Goal: Information Seeking & Learning: Learn about a topic

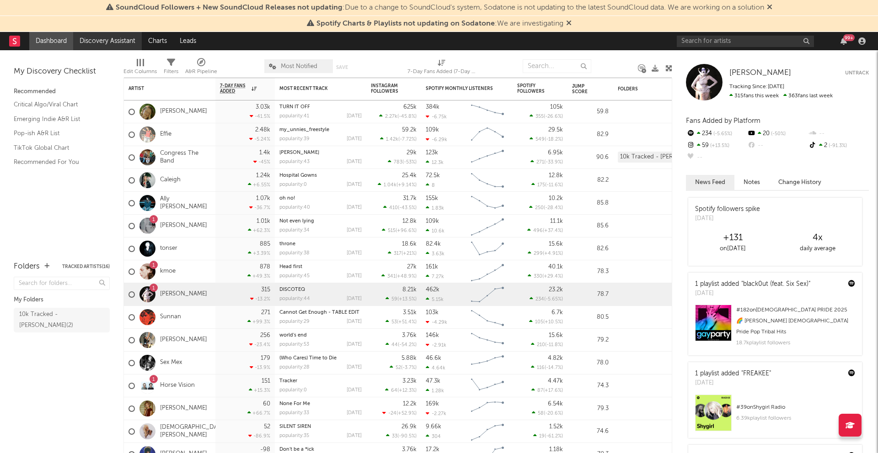
click at [117, 42] on link "Discovery Assistant" at bounding box center [107, 41] width 69 height 18
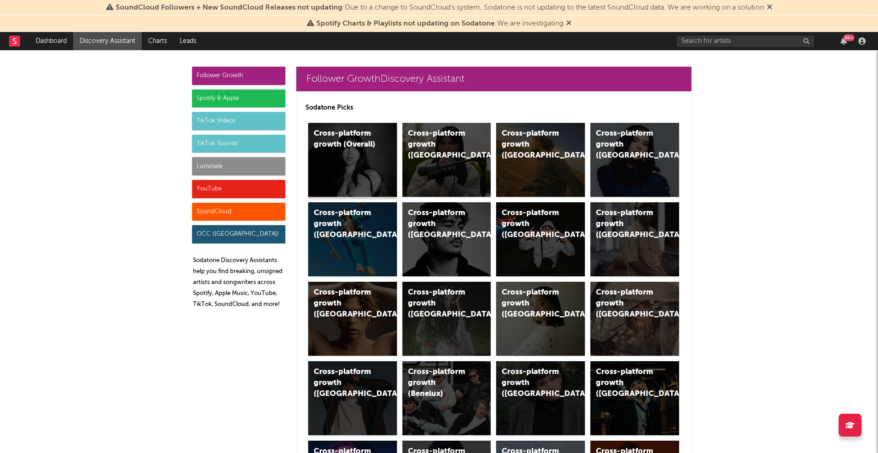
click at [368, 178] on div "Cross-platform growth (Overall)" at bounding box center [352, 160] width 89 height 74
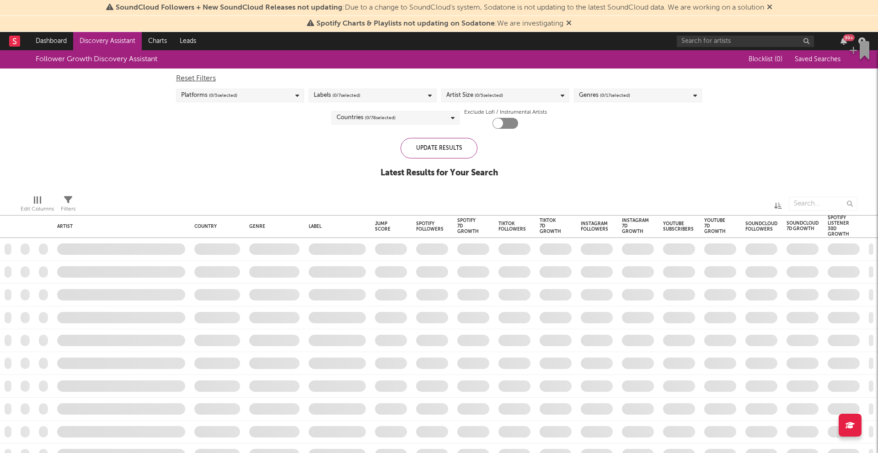
checkbox input "true"
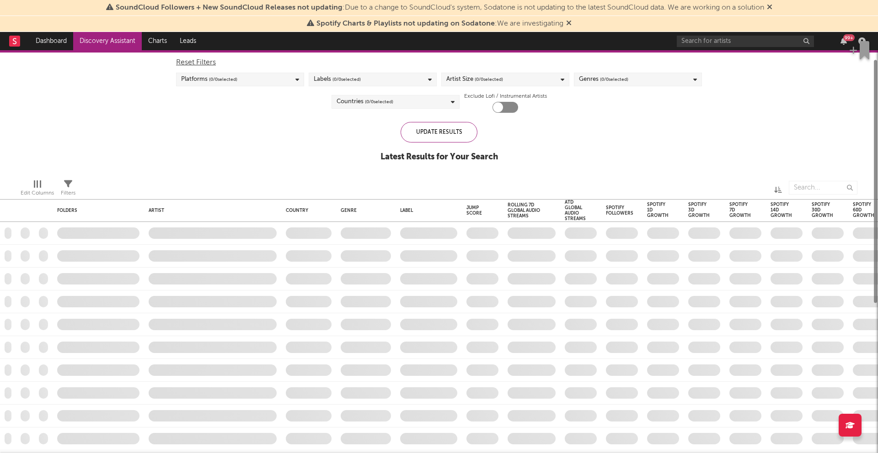
checkbox input "true"
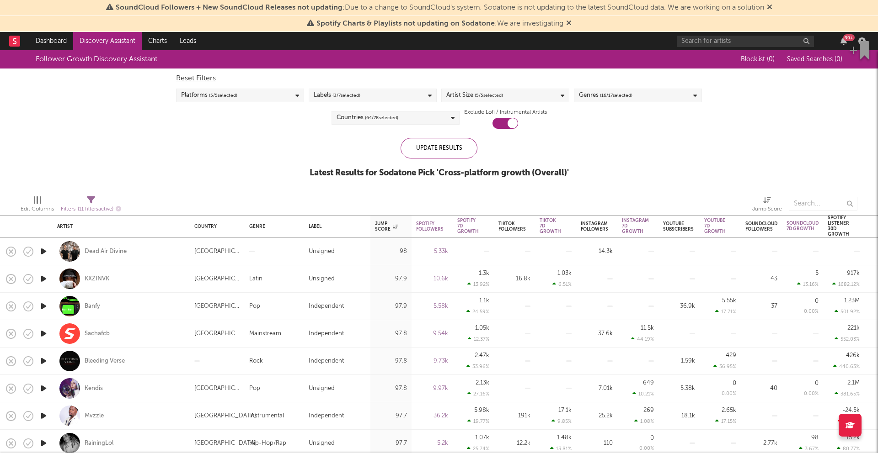
click at [610, 98] on span "( 16 / 17 selected)" at bounding box center [616, 95] width 32 height 11
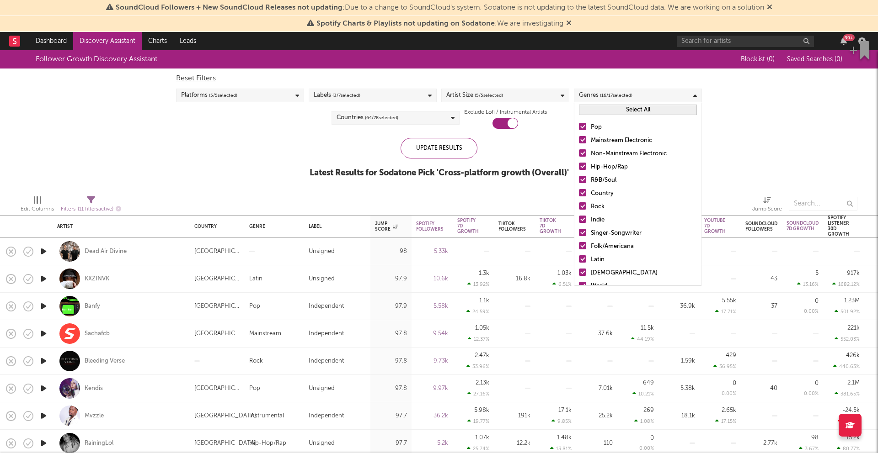
click at [601, 112] on button "Select All" at bounding box center [638, 110] width 118 height 11
click at [601, 112] on button "Deselect All" at bounding box center [638, 110] width 118 height 11
click at [588, 165] on label "Hip-Hop/Rap" at bounding box center [638, 167] width 118 height 11
click at [579, 165] on input "Hip-Hop/Rap" at bounding box center [579, 167] width 0 height 11
click at [587, 219] on label "Indie" at bounding box center [638, 220] width 118 height 11
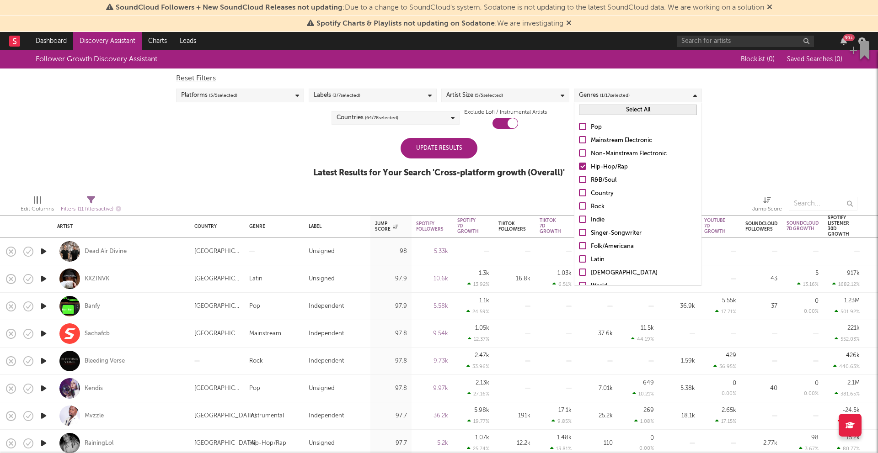
click at [579, 219] on input "Indie" at bounding box center [579, 220] width 0 height 11
click at [587, 177] on label "R&B/Soul" at bounding box center [638, 180] width 118 height 11
click at [579, 177] on input "R&B/Soul" at bounding box center [579, 180] width 0 height 11
click at [465, 151] on div "Update Results" at bounding box center [438, 148] width 77 height 21
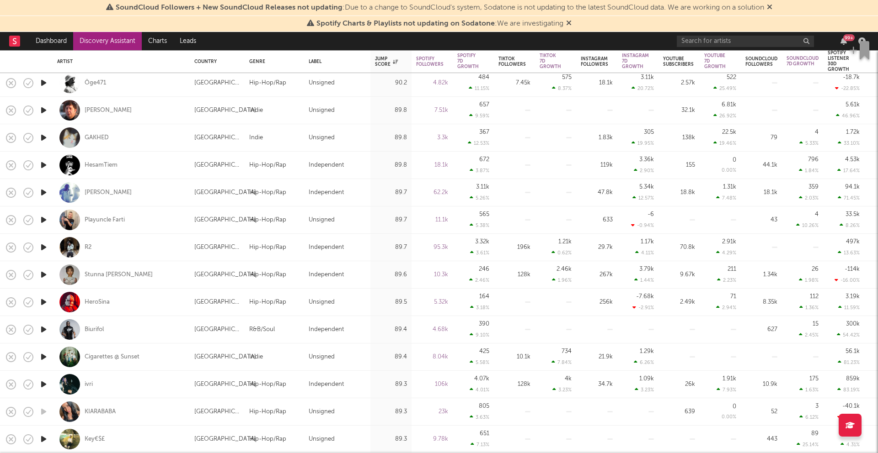
click at [43, 192] on icon "button" at bounding box center [44, 192] width 10 height 11
click at [48, 166] on icon "button" at bounding box center [44, 165] width 10 height 11
click at [44, 246] on icon "button" at bounding box center [44, 247] width 10 height 11
click at [43, 275] on icon "button" at bounding box center [44, 274] width 10 height 11
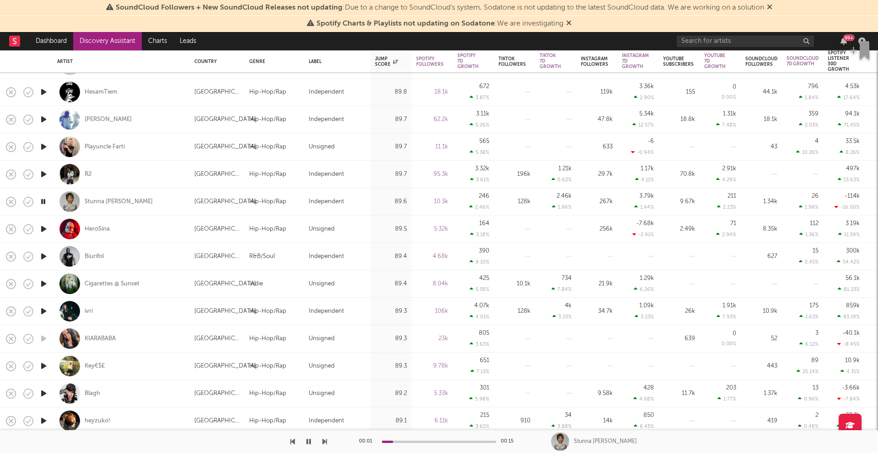
click at [45, 225] on icon "button" at bounding box center [44, 229] width 10 height 11
click at [43, 255] on icon "button" at bounding box center [44, 256] width 10 height 11
click at [44, 283] on icon "button" at bounding box center [44, 283] width 10 height 11
click at [45, 311] on icon "button" at bounding box center [44, 311] width 10 height 11
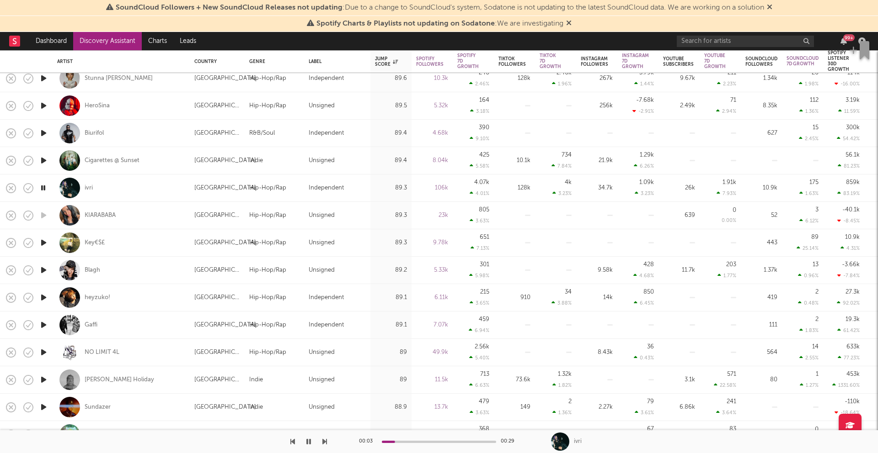
click at [44, 297] on icon "button" at bounding box center [44, 297] width 10 height 11
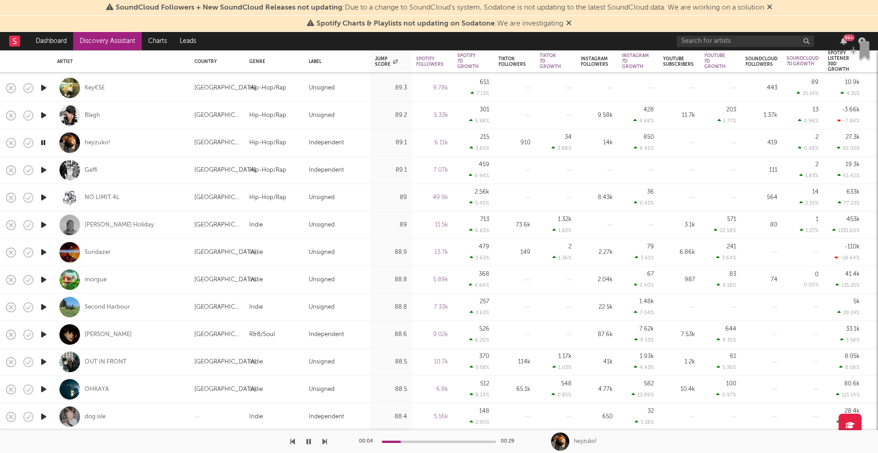
click at [44, 255] on icon "button" at bounding box center [44, 252] width 10 height 11
click at [45, 282] on icon "button" at bounding box center [44, 279] width 10 height 11
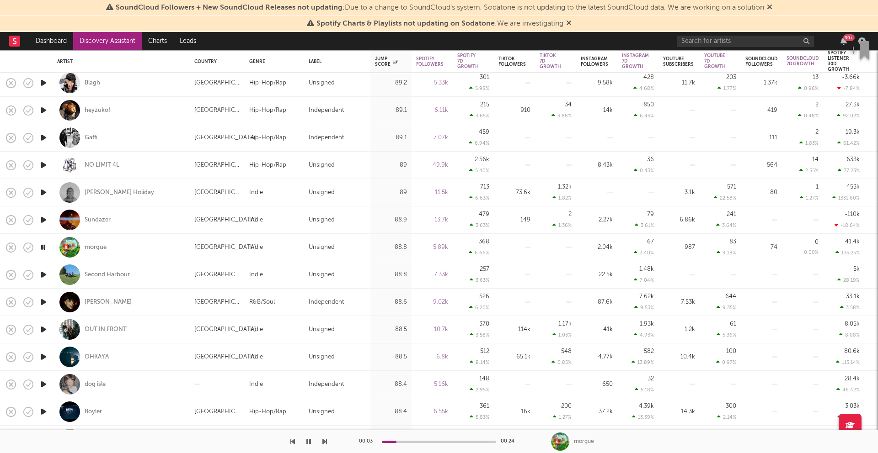
click at [44, 273] on icon "button" at bounding box center [44, 274] width 10 height 11
click at [43, 300] on icon "button" at bounding box center [44, 302] width 10 height 11
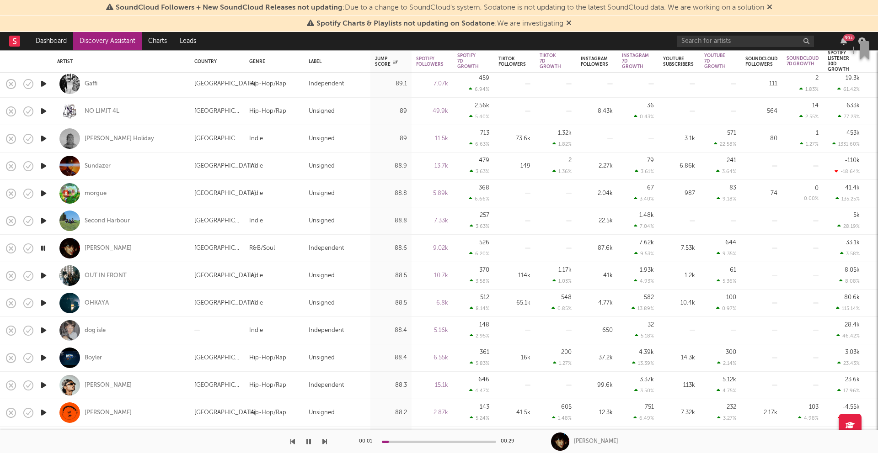
click at [40, 274] on icon "button" at bounding box center [44, 275] width 10 height 11
click at [45, 304] on icon "button" at bounding box center [44, 303] width 10 height 11
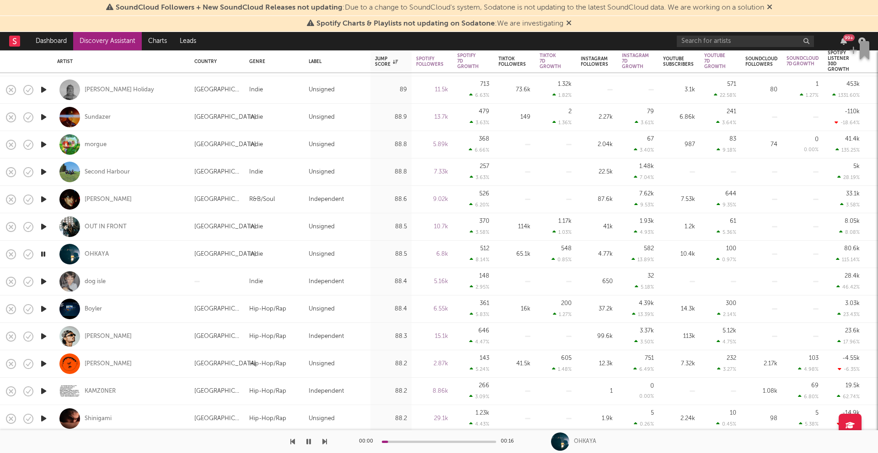
click at [44, 281] on icon "button" at bounding box center [44, 281] width 10 height 11
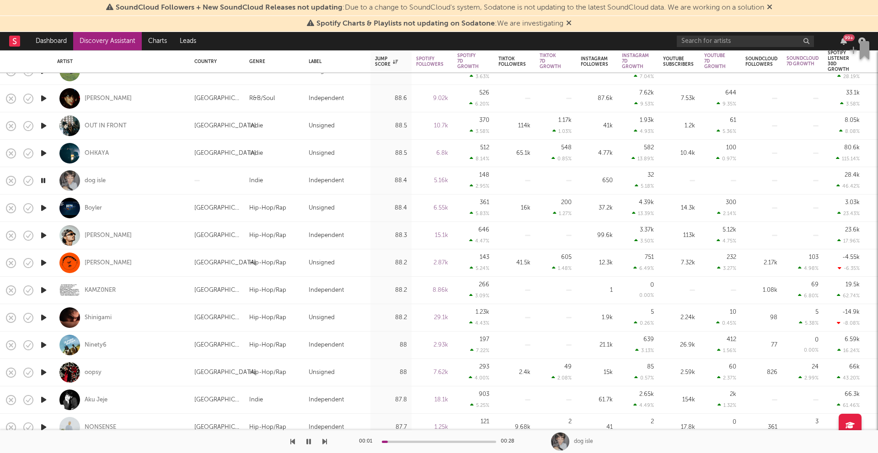
click at [43, 233] on icon "button" at bounding box center [44, 235] width 10 height 11
click at [43, 208] on icon "button" at bounding box center [44, 208] width 10 height 11
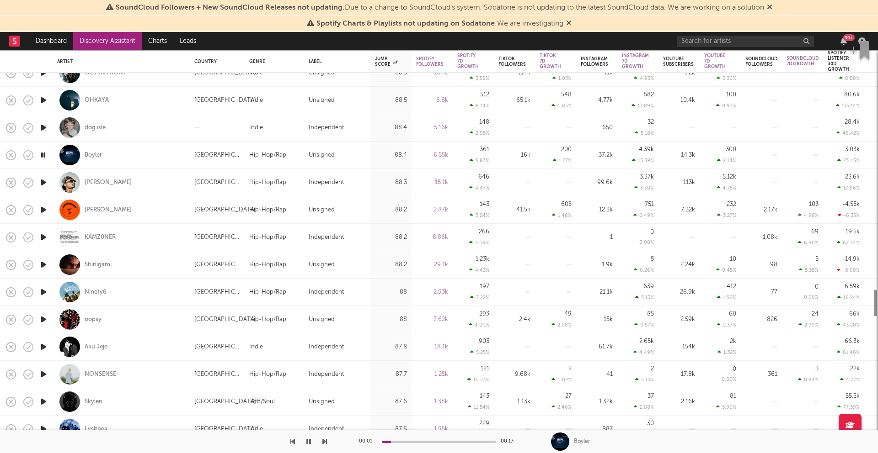
click at [44, 261] on icon "button" at bounding box center [44, 264] width 10 height 11
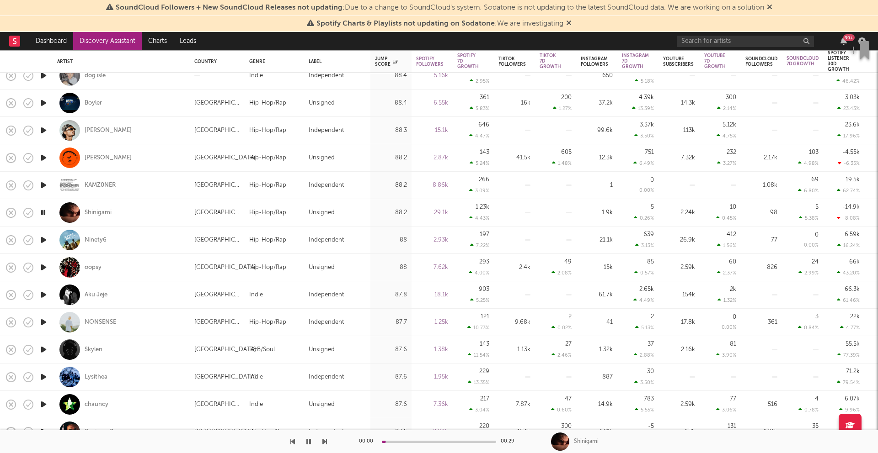
click at [42, 232] on div at bounding box center [43, 240] width 18 height 27
select select "1w"
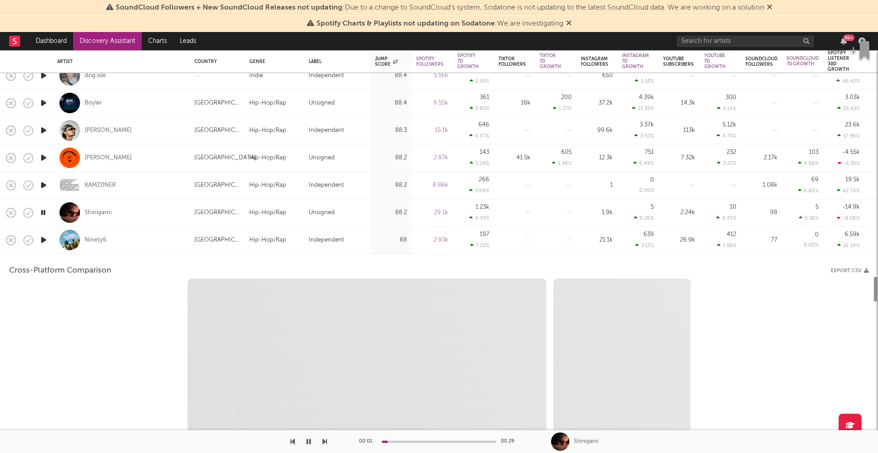
select select "1w"
click at [46, 238] on icon "button" at bounding box center [44, 240] width 10 height 11
click at [142, 243] on div "Ninety6" at bounding box center [121, 240] width 128 height 27
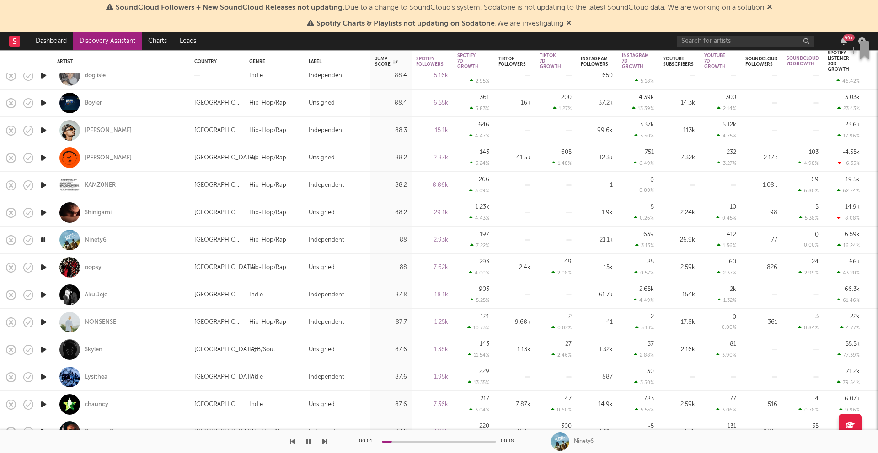
click at [44, 266] on icon "button" at bounding box center [44, 267] width 10 height 11
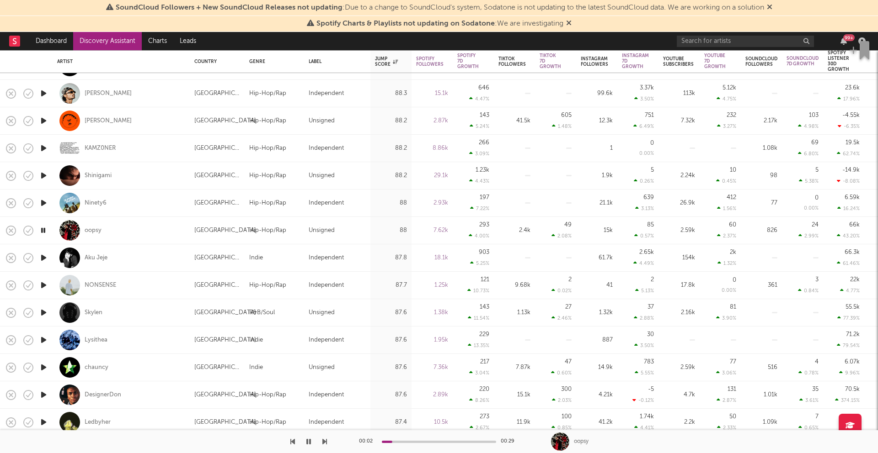
click at [46, 260] on icon "button" at bounding box center [44, 257] width 10 height 11
click at [47, 284] on icon "button" at bounding box center [44, 285] width 10 height 11
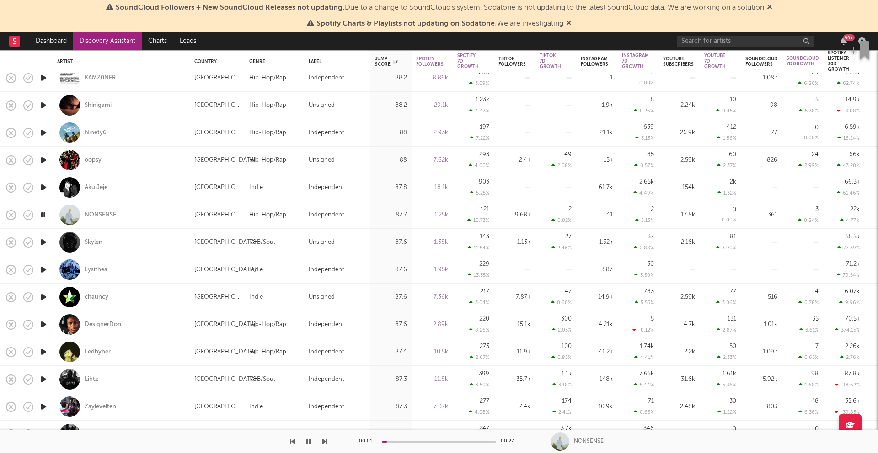
click at [43, 243] on icon "button" at bounding box center [44, 242] width 10 height 11
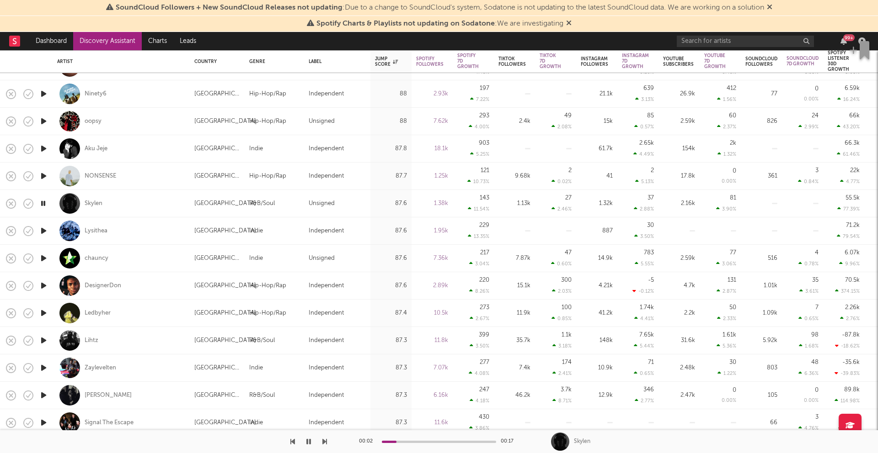
click at [43, 225] on icon "button" at bounding box center [44, 230] width 10 height 11
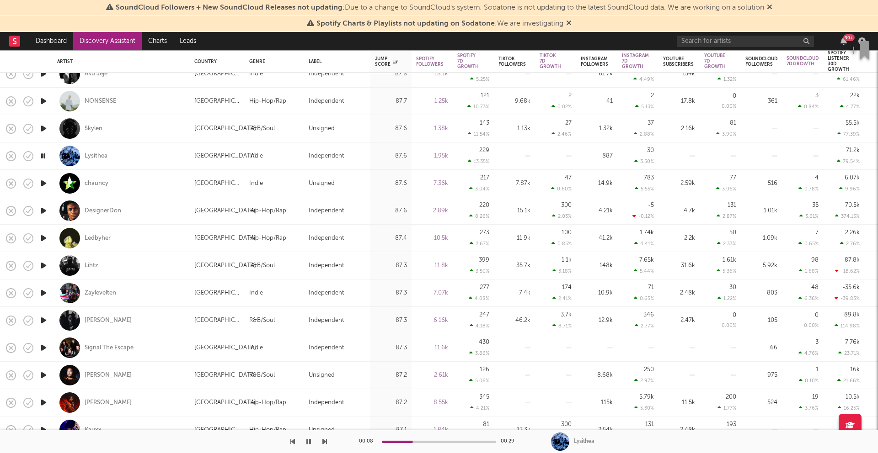
click at [43, 213] on icon "button" at bounding box center [44, 210] width 10 height 11
click at [41, 237] on icon "button" at bounding box center [44, 238] width 10 height 11
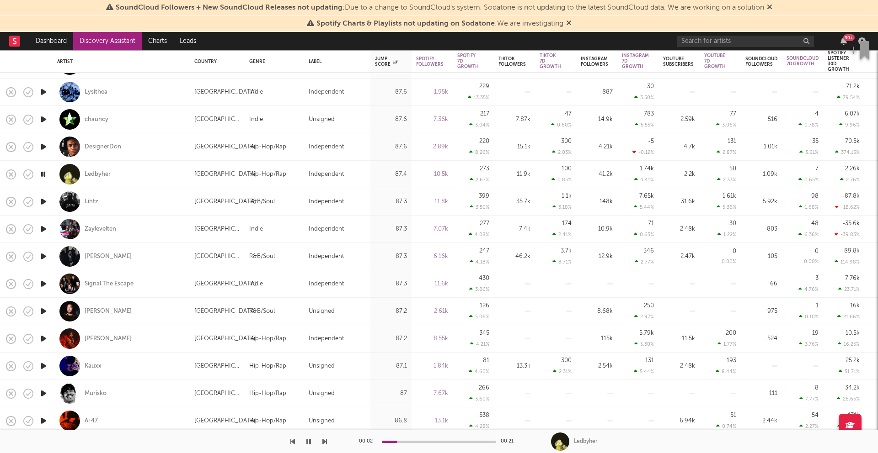
click at [42, 200] on icon "button" at bounding box center [44, 201] width 10 height 11
click at [44, 229] on icon "button" at bounding box center [44, 229] width 10 height 11
click at [42, 256] on icon "button" at bounding box center [44, 256] width 10 height 11
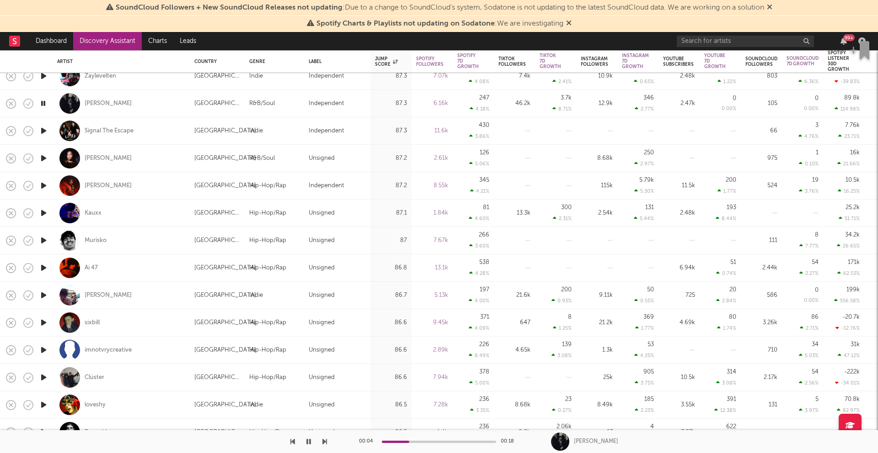
click at [49, 320] on div at bounding box center [43, 322] width 18 height 27
select select "1w"
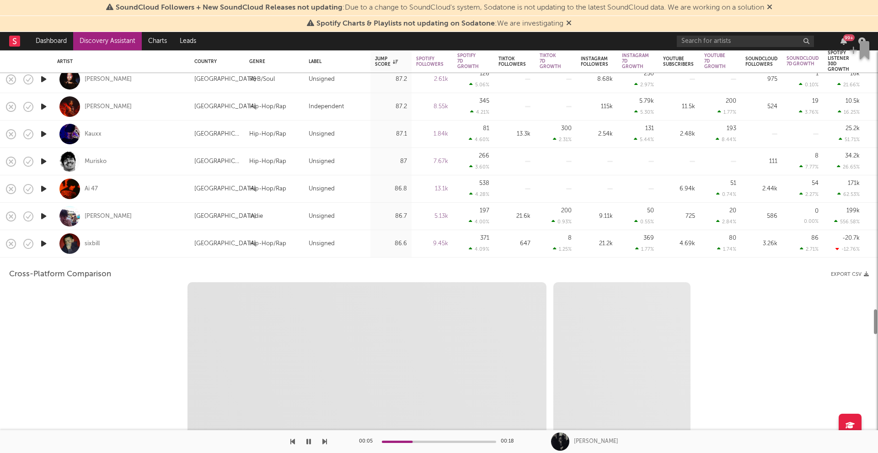
select select "6m"
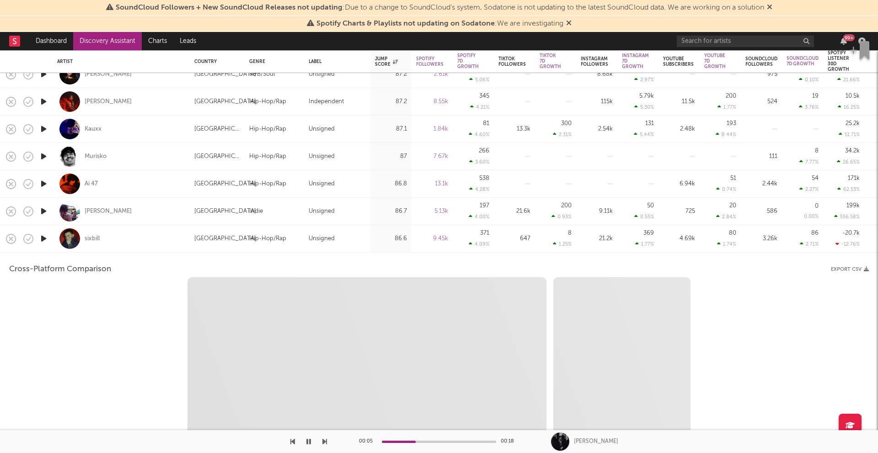
click at [131, 250] on div "sixbill" at bounding box center [121, 238] width 128 height 27
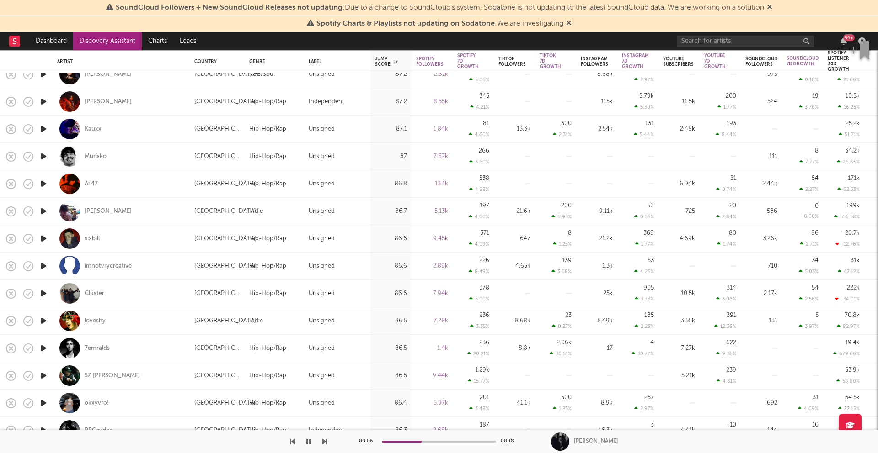
click at [43, 266] on icon "button" at bounding box center [44, 266] width 10 height 11
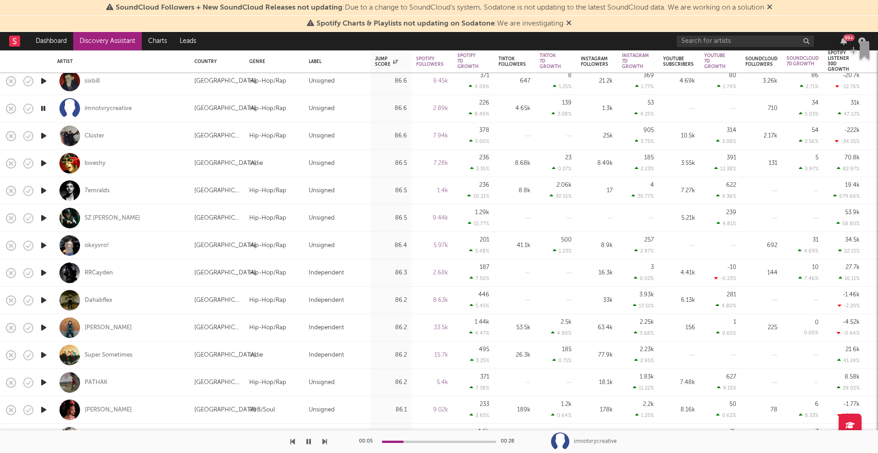
click at [43, 133] on icon "button" at bounding box center [44, 135] width 10 height 11
click at [44, 160] on icon "button" at bounding box center [44, 163] width 10 height 11
click at [43, 187] on icon "button" at bounding box center [44, 190] width 10 height 11
click at [43, 218] on icon "button" at bounding box center [44, 218] width 10 height 11
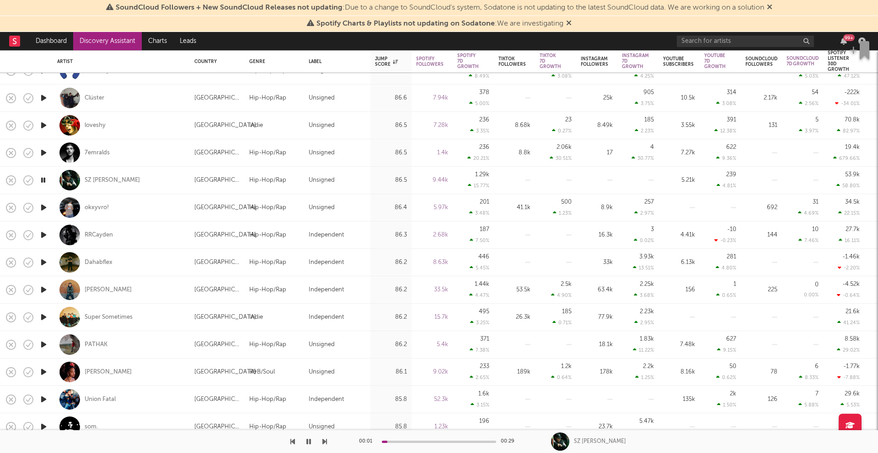
click at [43, 203] on icon "button" at bounding box center [44, 207] width 10 height 11
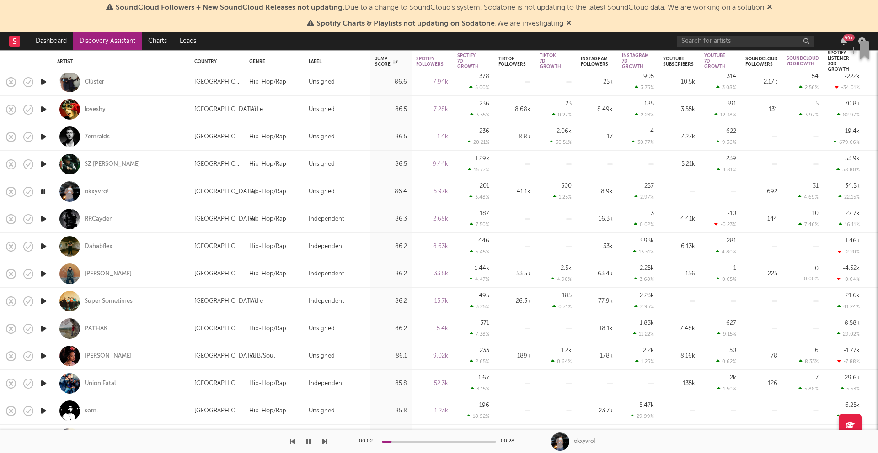
click at [45, 217] on icon "button" at bounding box center [44, 218] width 10 height 11
click at [42, 247] on icon "button" at bounding box center [44, 246] width 10 height 11
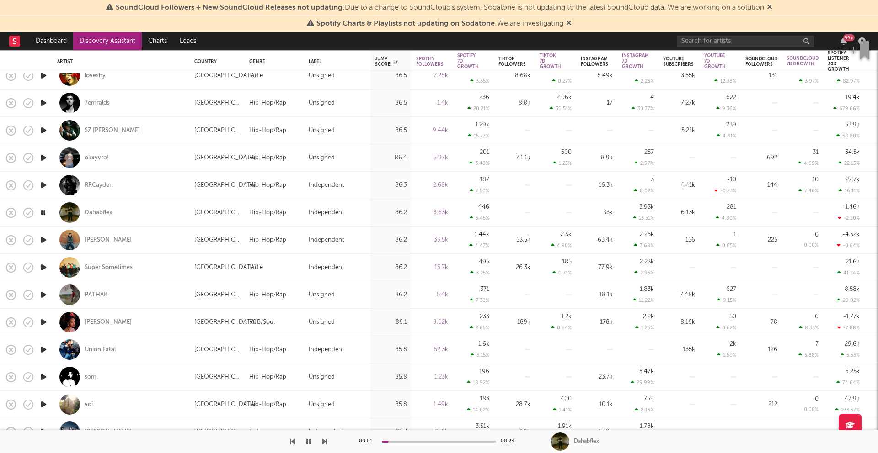
click at [45, 239] on icon "button" at bounding box center [44, 240] width 10 height 11
click at [43, 264] on icon "button" at bounding box center [44, 267] width 10 height 11
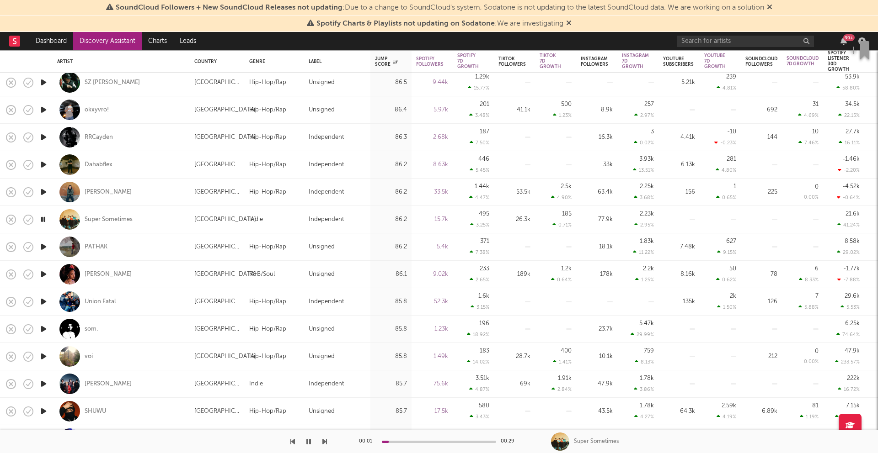
click at [45, 246] on icon "button" at bounding box center [44, 246] width 10 height 11
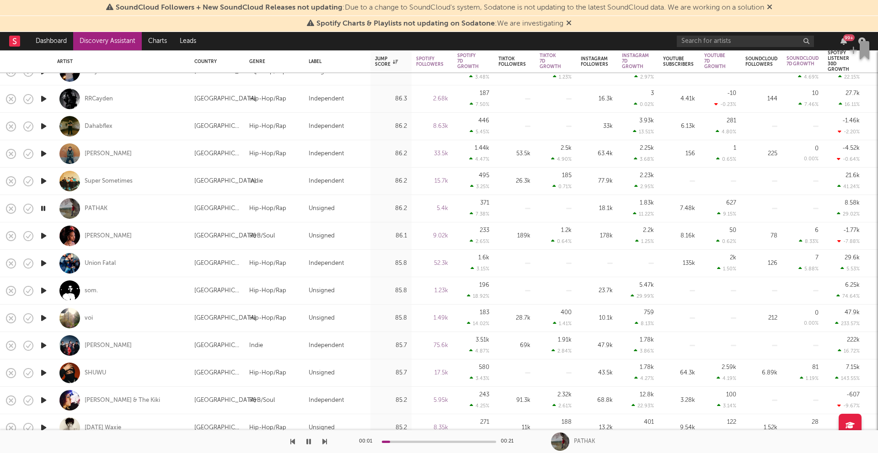
click at [44, 261] on icon "button" at bounding box center [44, 263] width 10 height 11
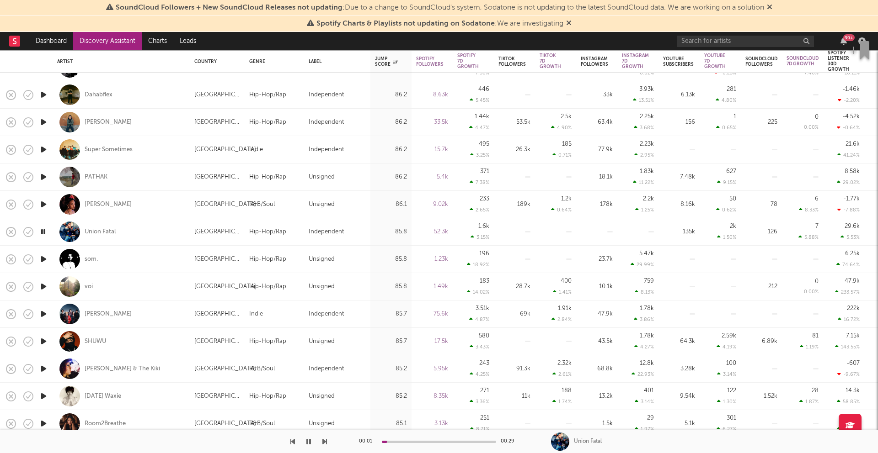
click at [43, 262] on icon "button" at bounding box center [44, 259] width 10 height 11
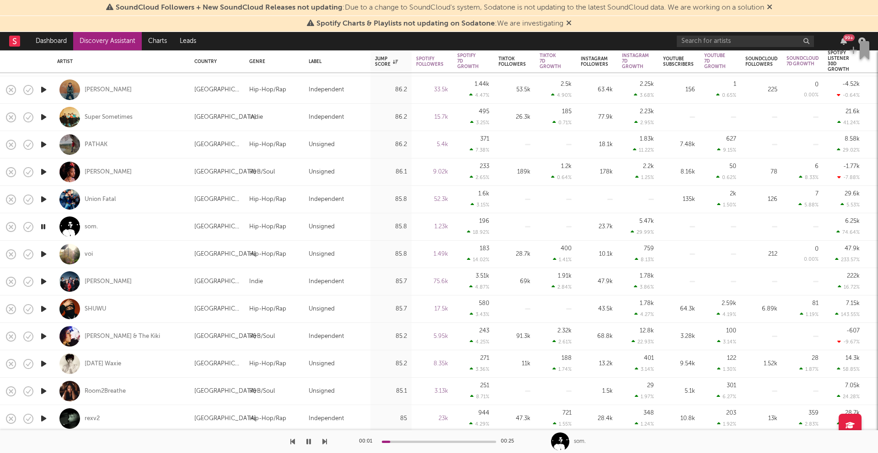
click at [45, 252] on icon "button" at bounding box center [44, 254] width 10 height 11
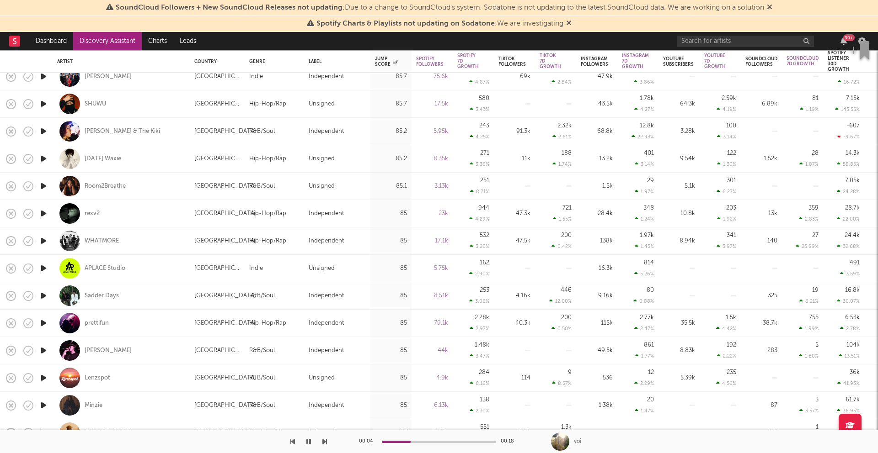
click at [41, 321] on icon "button" at bounding box center [44, 323] width 10 height 11
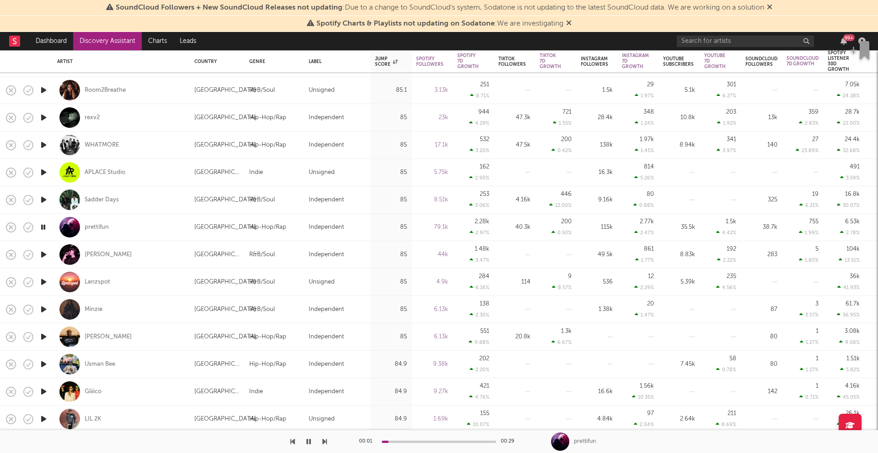
click at [53, 334] on div "[PERSON_NAME]" at bounding box center [121, 337] width 137 height 27
select select "1w"
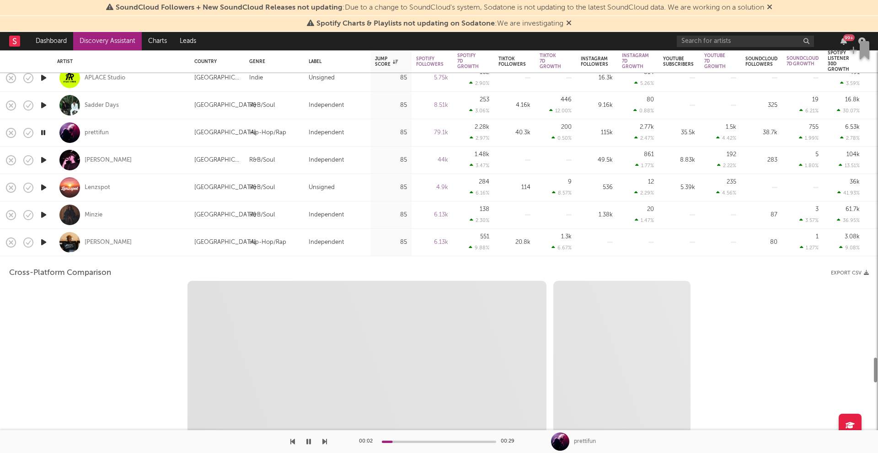
select select "1m"
select select "6m"
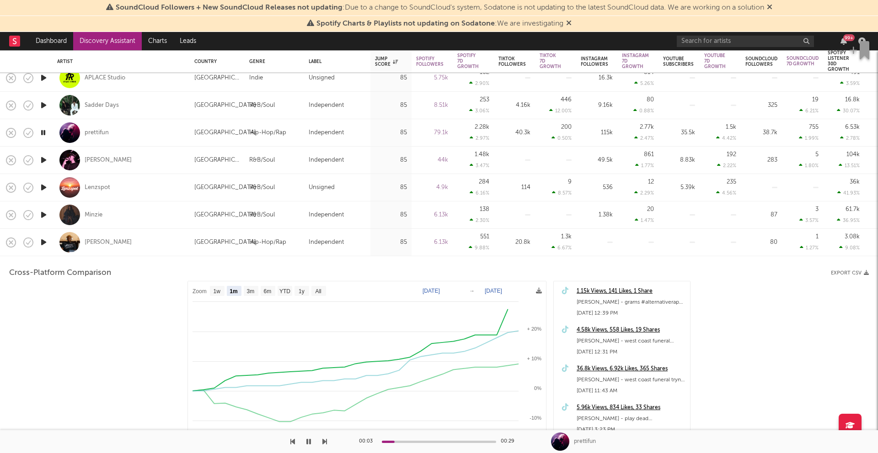
click at [47, 245] on icon "button" at bounding box center [44, 242] width 10 height 11
click at [57, 246] on div "[PERSON_NAME]" at bounding box center [121, 242] width 128 height 27
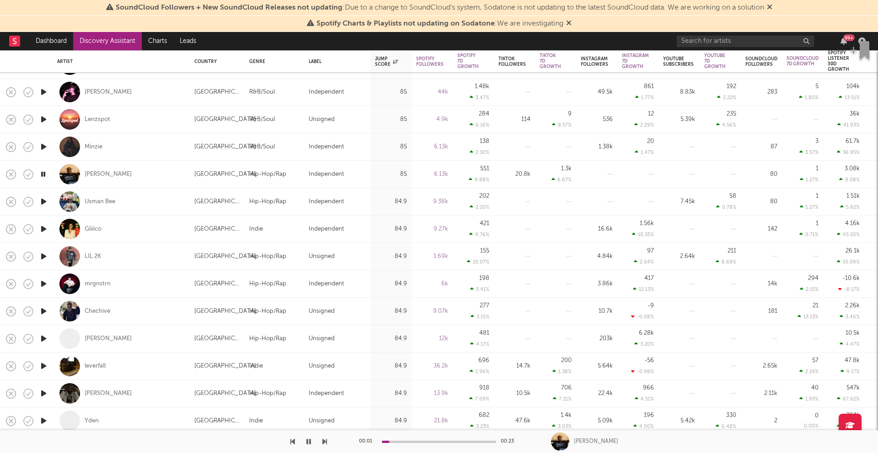
click at [45, 257] on icon "button" at bounding box center [44, 256] width 10 height 11
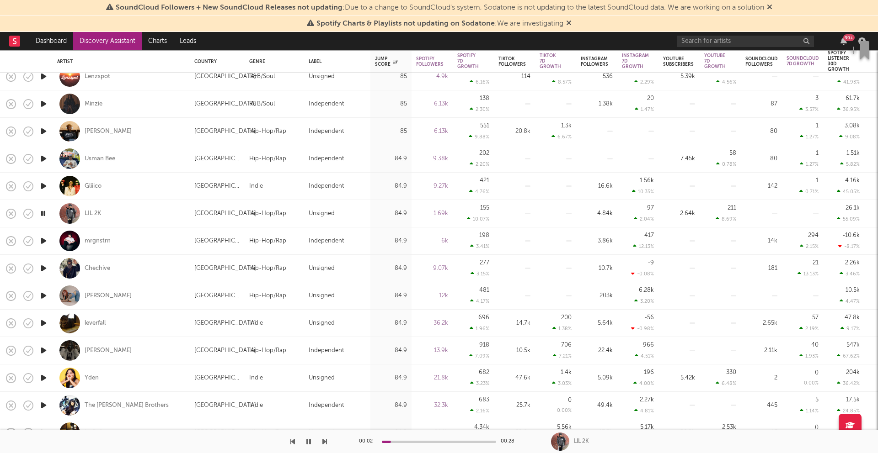
click at [144, 192] on div "Gliiico" at bounding box center [121, 186] width 128 height 27
select select "1w"
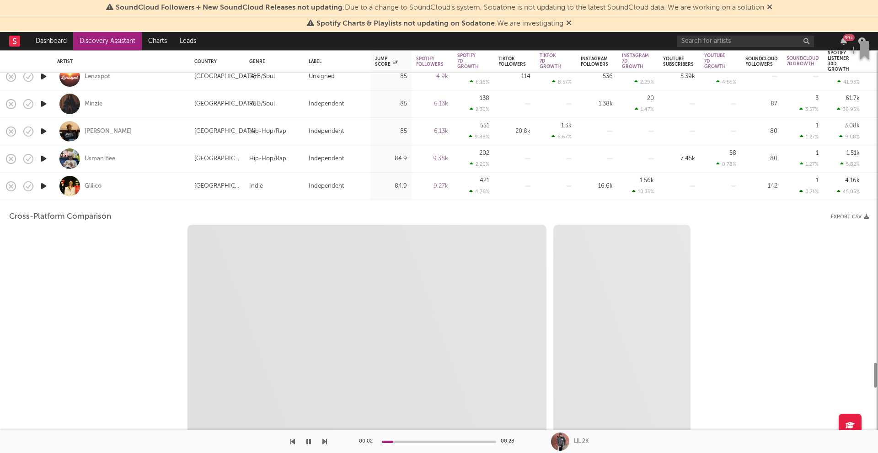
select select "6m"
select select "1m"
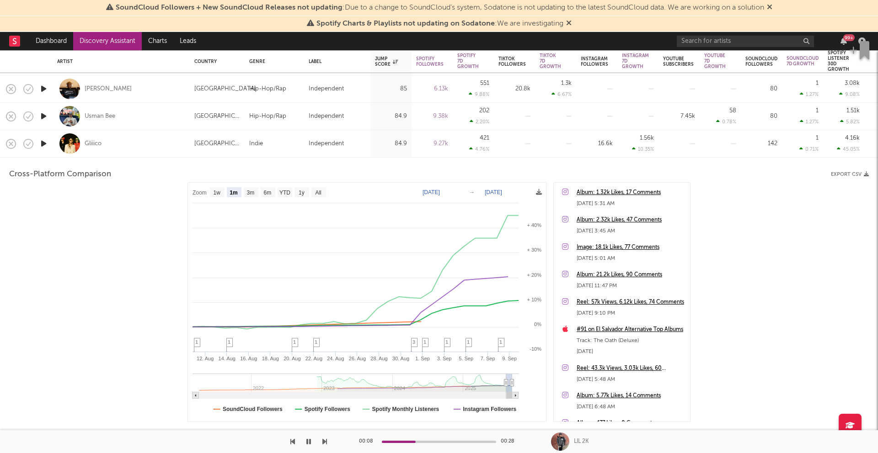
click at [151, 151] on div "Gliiico" at bounding box center [121, 143] width 128 height 27
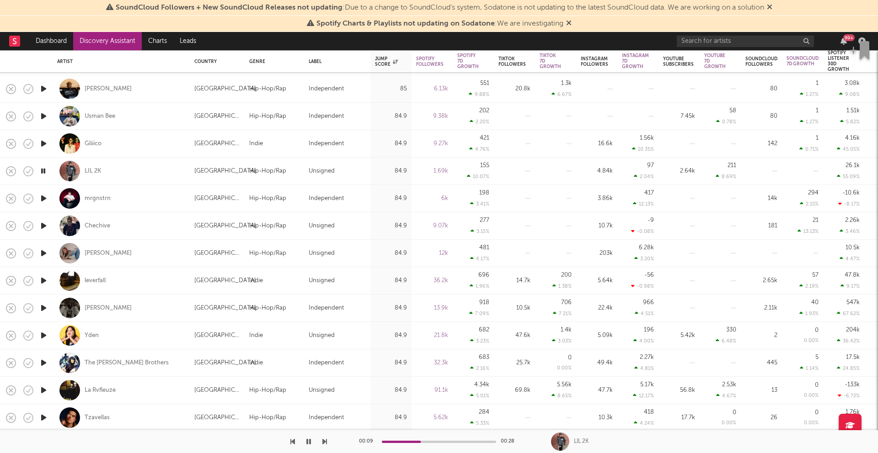
click at [44, 196] on icon "button" at bounding box center [44, 198] width 10 height 11
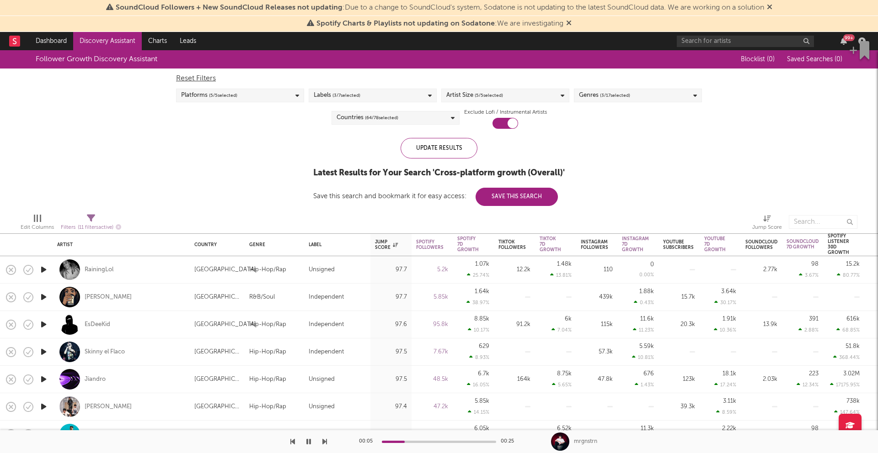
click at [428, 121] on div "Countries ( 64 / 78 selected)" at bounding box center [395, 118] width 128 height 14
click at [593, 144] on div "Follower Growth Discovery Assistant Blocklist ( 0 ) Saved Searches ( 0 ) Reset …" at bounding box center [439, 128] width 878 height 156
click at [595, 97] on div "Genres ( 3 / 17 selected)" at bounding box center [604, 95] width 51 height 11
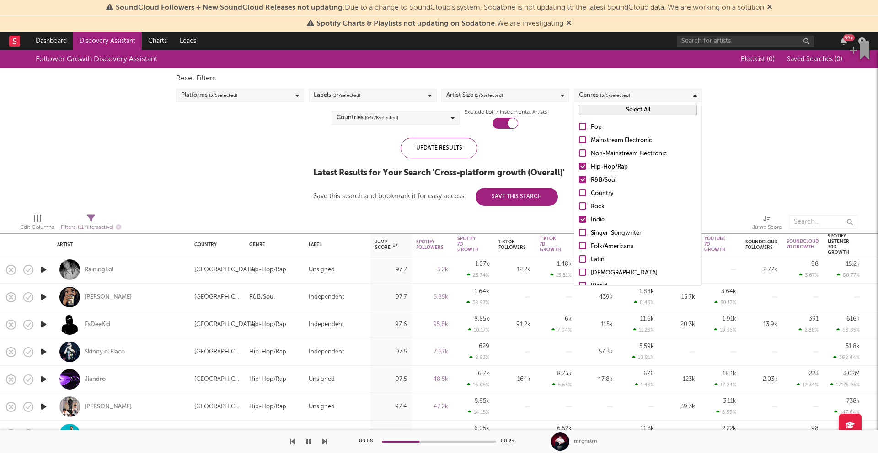
click at [600, 107] on button "Select All" at bounding box center [638, 110] width 118 height 11
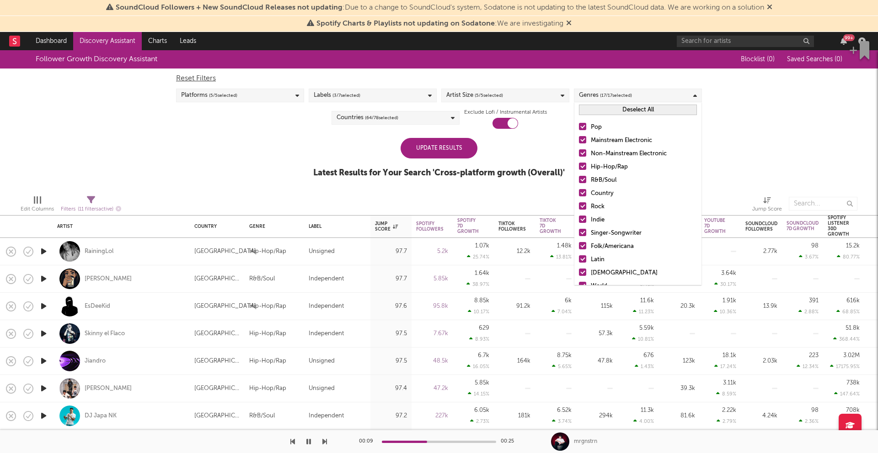
click at [543, 162] on div "Update Results Latest Results for Your Search ' Cross-platform growth (Overall)…" at bounding box center [438, 163] width 251 height 50
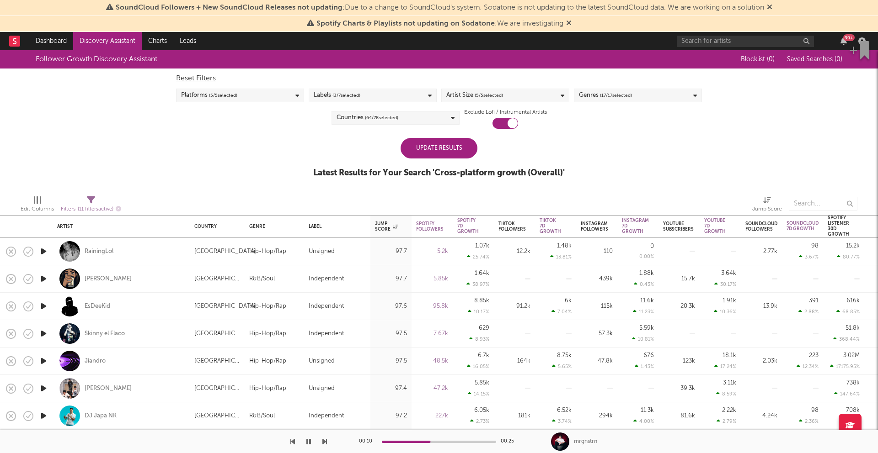
click at [431, 157] on div "Update Results" at bounding box center [438, 148] width 77 height 21
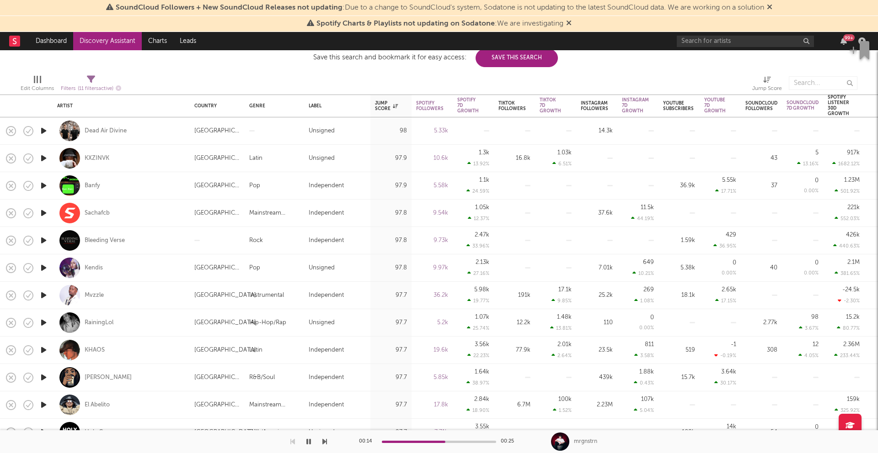
click at [49, 162] on div at bounding box center [43, 158] width 18 height 27
select select "1w"
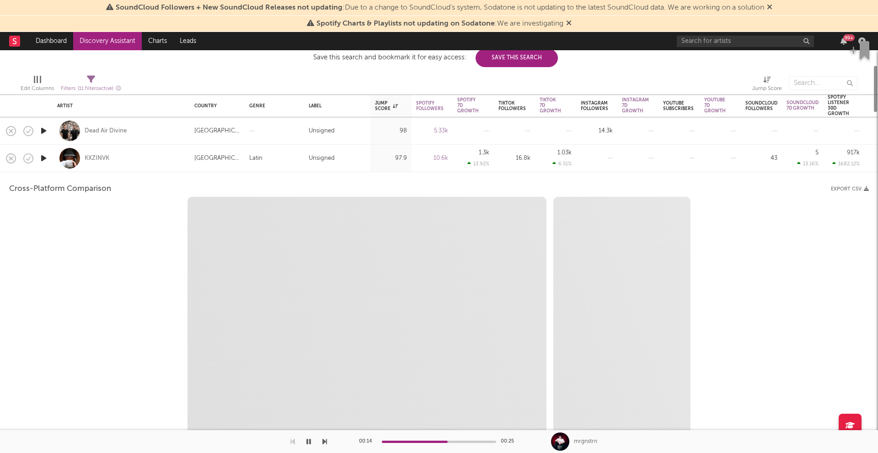
click at [49, 162] on div at bounding box center [43, 158] width 18 height 27
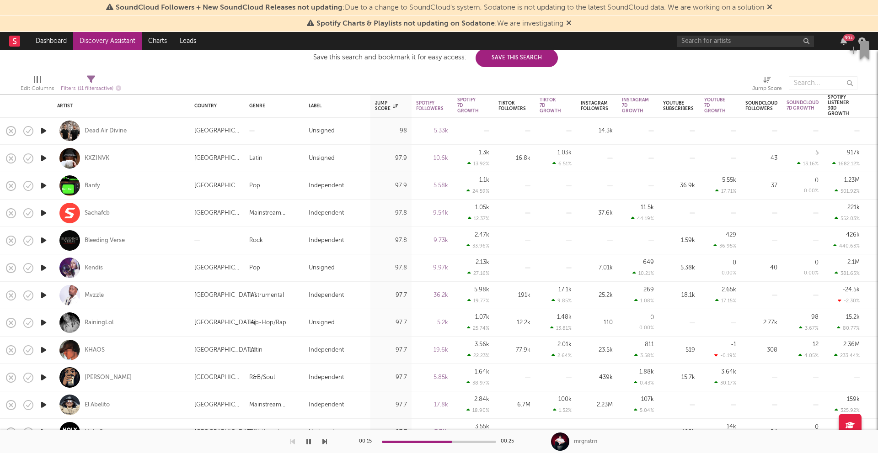
click at [46, 129] on icon "button" at bounding box center [44, 130] width 10 height 11
click at [48, 213] on div at bounding box center [43, 213] width 18 height 27
select select "1w"
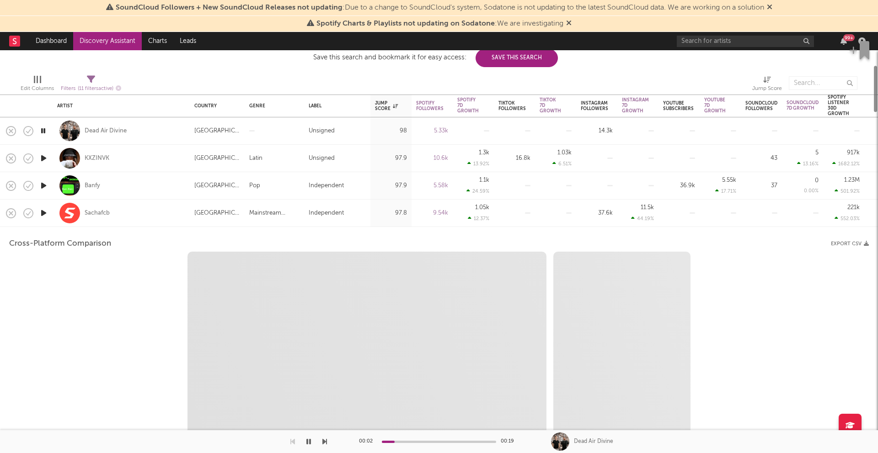
click at [48, 213] on div at bounding box center [43, 213] width 18 height 27
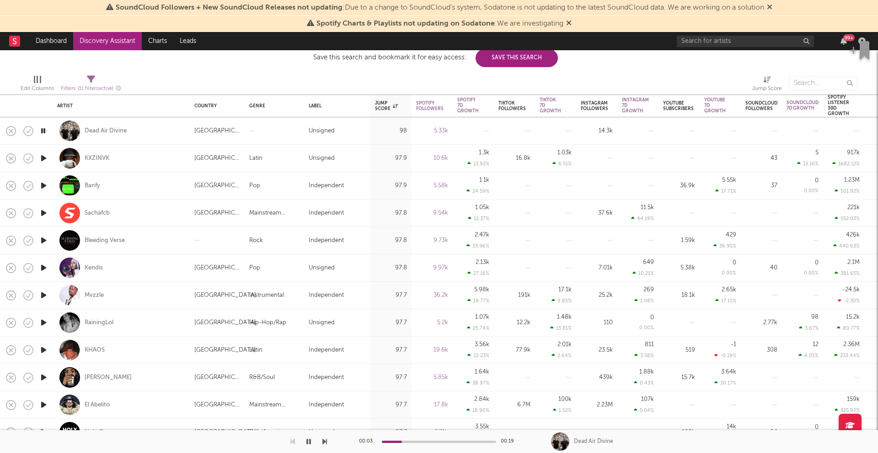
click at [45, 265] on icon "button" at bounding box center [44, 267] width 10 height 11
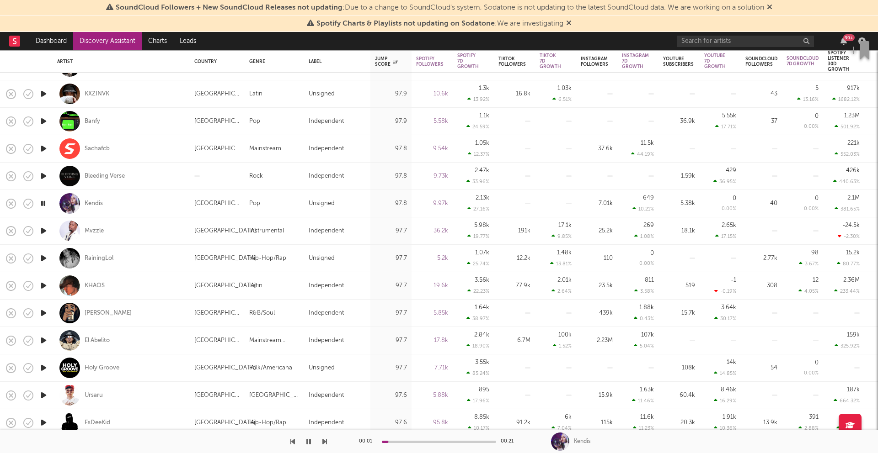
click at [47, 259] on icon "button" at bounding box center [44, 258] width 10 height 11
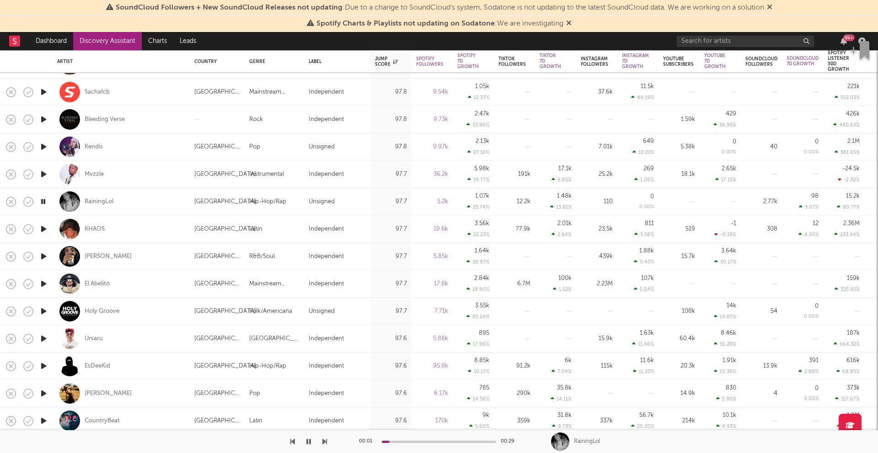
click at [45, 229] on icon "button" at bounding box center [44, 229] width 10 height 11
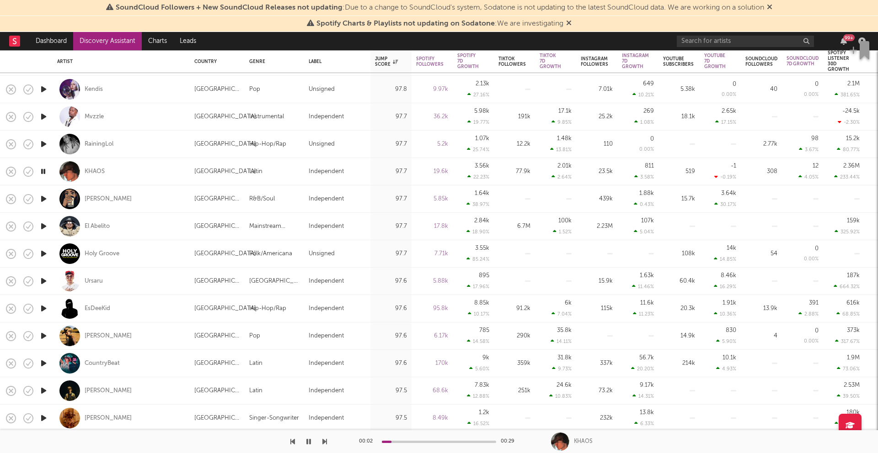
click at [44, 254] on icon "button" at bounding box center [44, 253] width 10 height 11
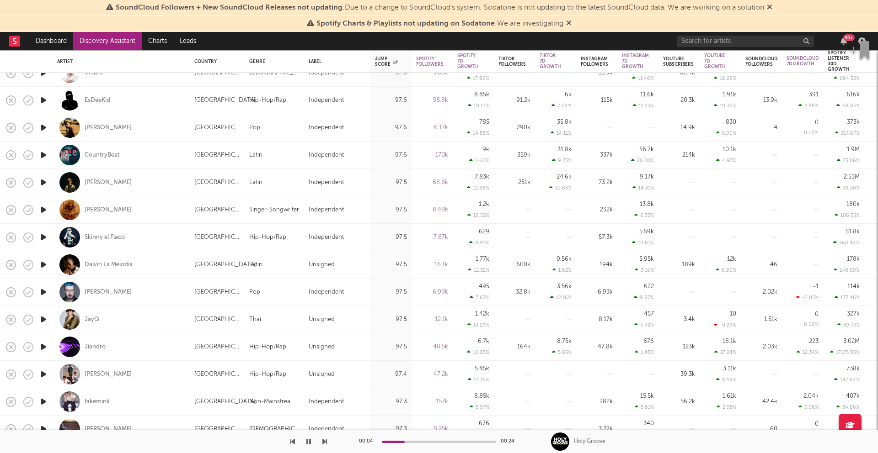
click at [44, 101] on icon "button" at bounding box center [44, 100] width 10 height 11
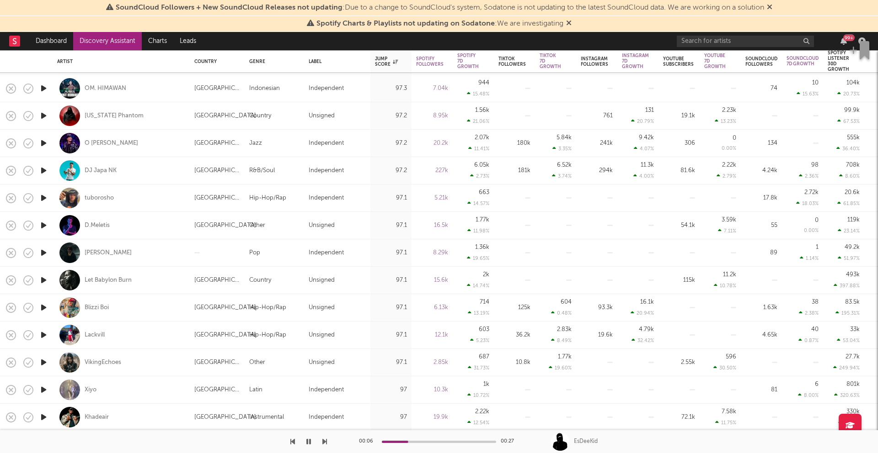
click at [44, 256] on icon "button" at bounding box center [44, 252] width 10 height 11
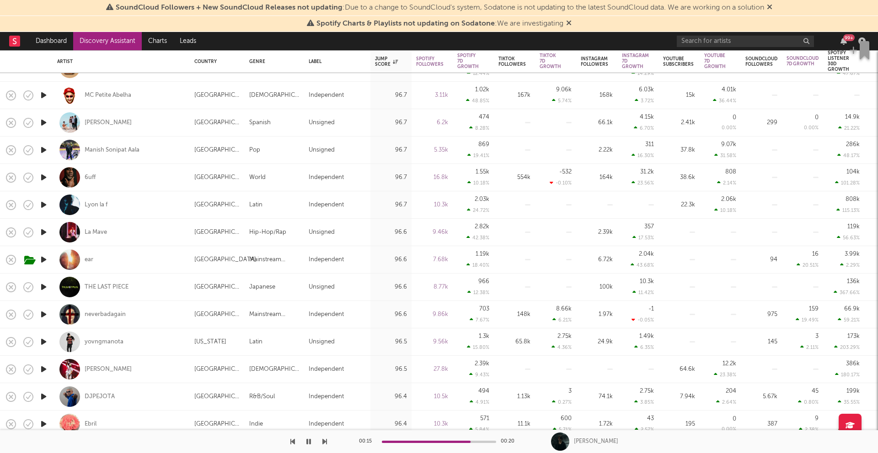
click at [50, 231] on div at bounding box center [43, 232] width 18 height 27
select select "1w"
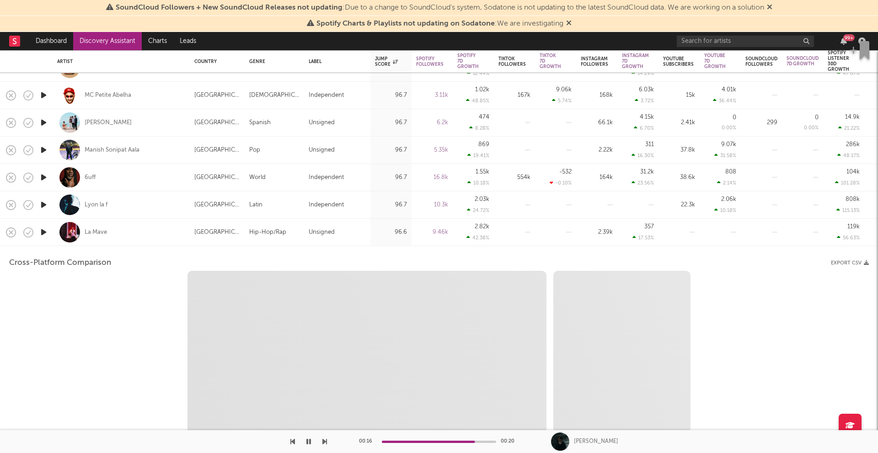
click at [69, 237] on div at bounding box center [69, 232] width 21 height 21
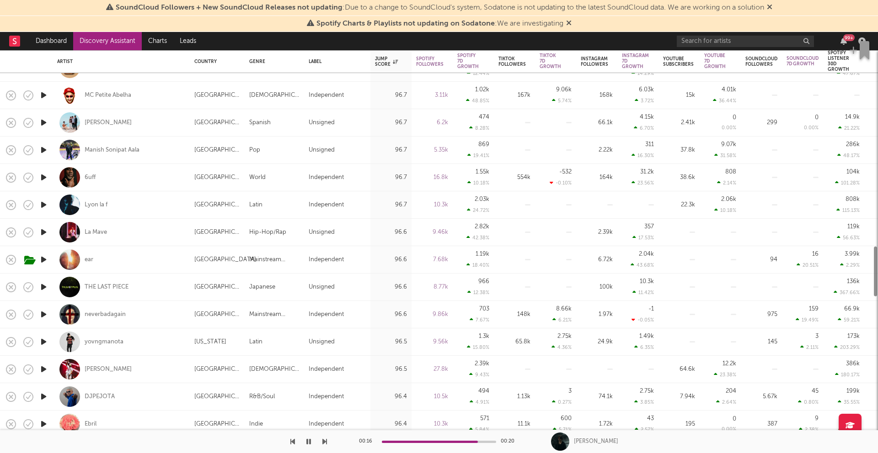
click at [47, 235] on icon "button" at bounding box center [44, 232] width 10 height 11
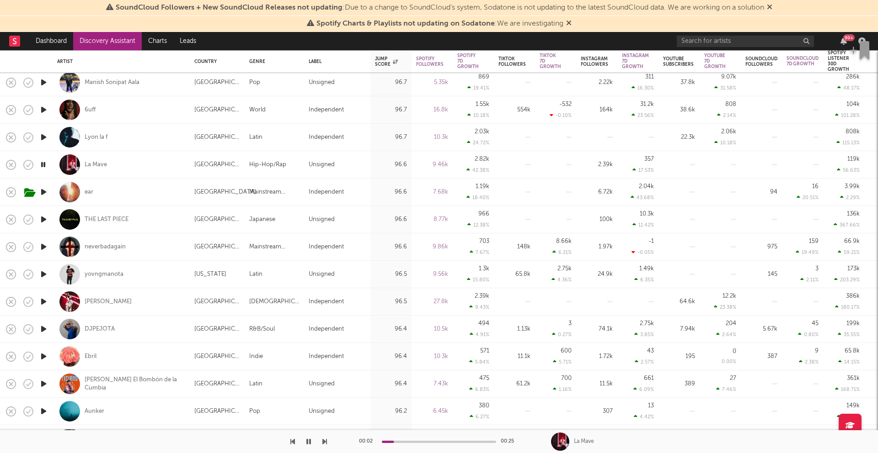
click at [45, 220] on icon "button" at bounding box center [44, 219] width 10 height 11
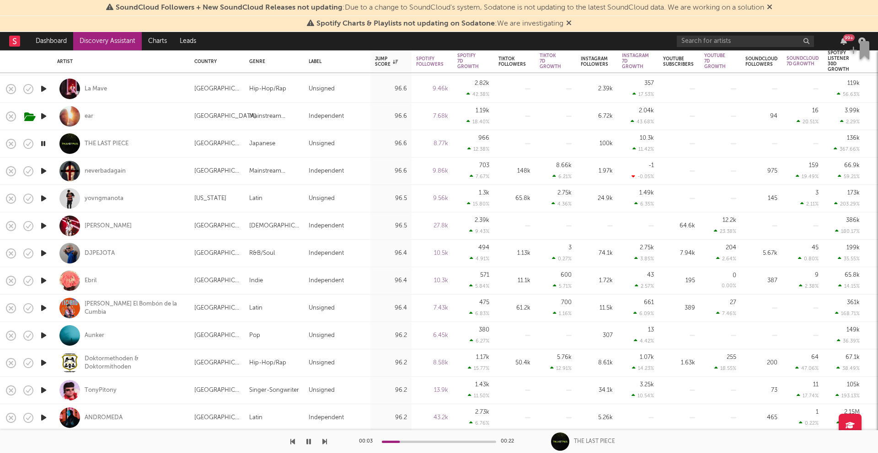
click at [43, 250] on icon "button" at bounding box center [44, 253] width 10 height 11
click at [39, 224] on icon "button" at bounding box center [44, 225] width 10 height 11
click at [42, 198] on icon "button" at bounding box center [44, 198] width 10 height 11
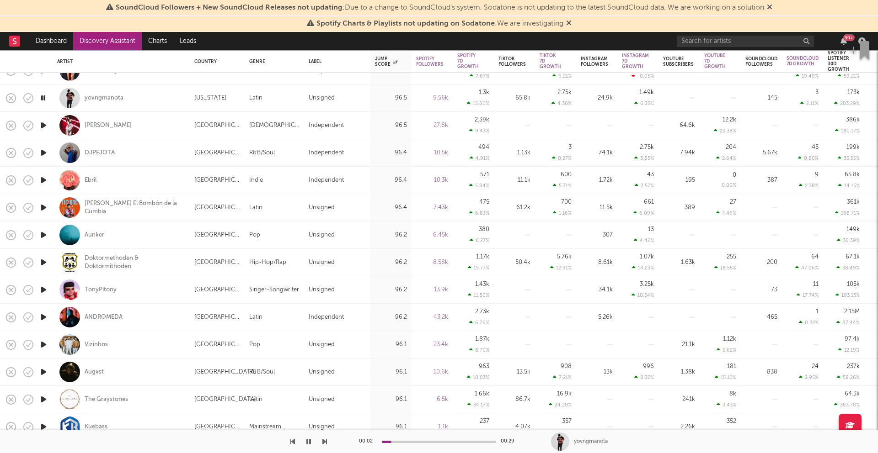
click at [43, 288] on icon "button" at bounding box center [44, 289] width 10 height 11
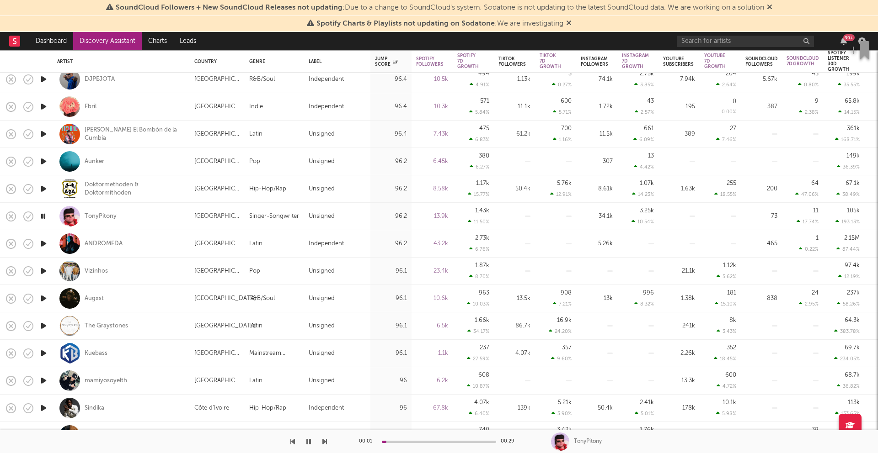
click at [46, 245] on icon "button" at bounding box center [44, 243] width 10 height 11
click at [405, 443] on div at bounding box center [439, 442] width 114 height 2
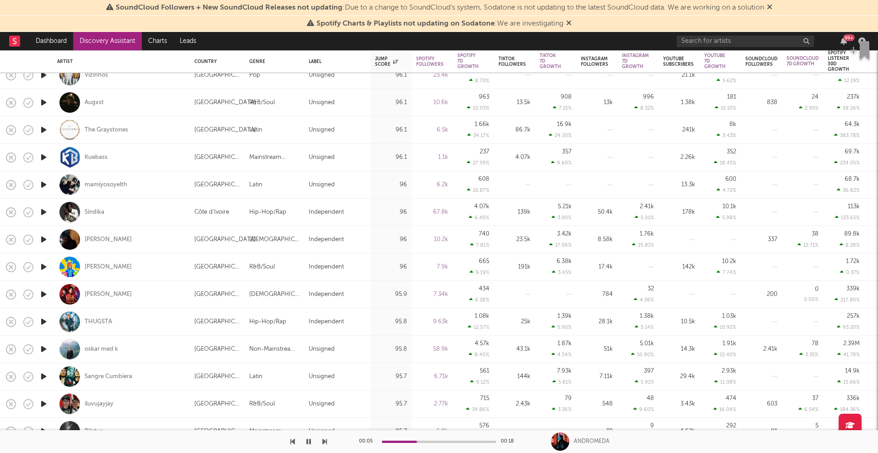
click at [45, 212] on icon "button" at bounding box center [44, 212] width 10 height 11
click at [41, 183] on icon "button" at bounding box center [44, 184] width 10 height 11
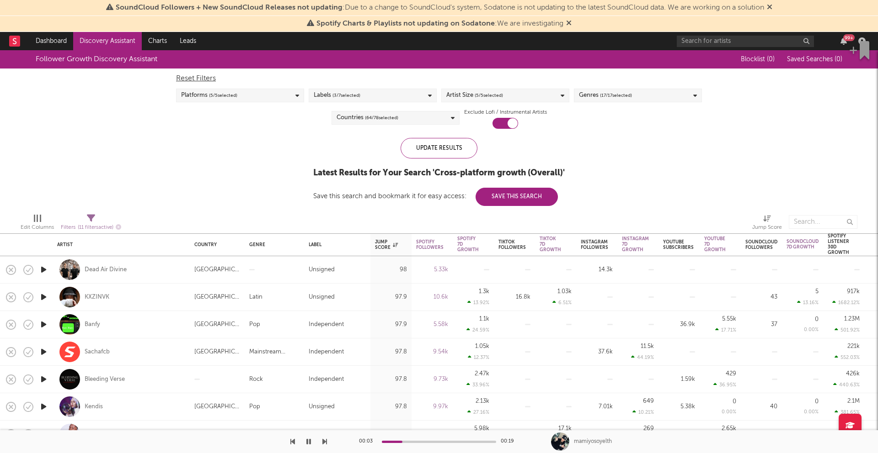
click at [610, 101] on span "( 17 / 17 selected)" at bounding box center [616, 95] width 32 height 11
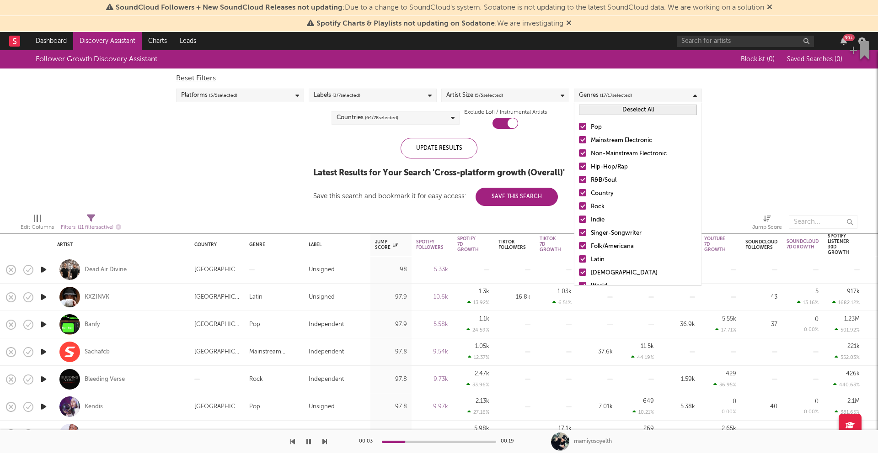
click at [616, 107] on button "Deselect All" at bounding box center [638, 110] width 118 height 11
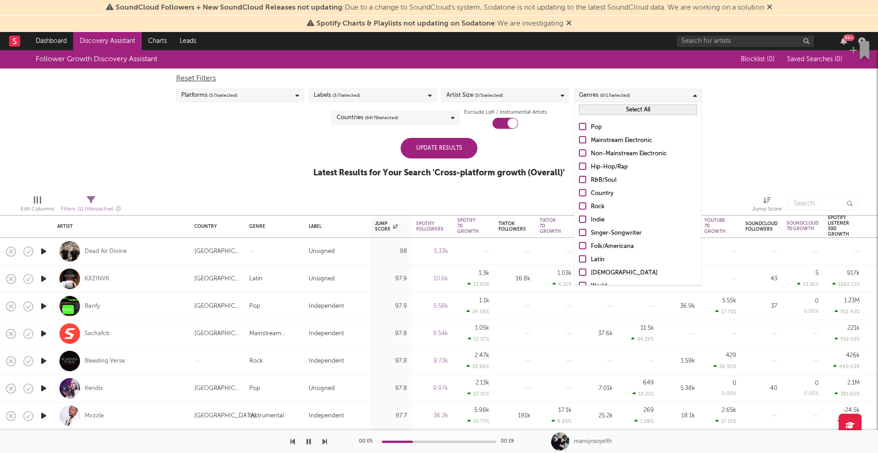
click at [586, 123] on label "Pop" at bounding box center [638, 127] width 118 height 11
click at [579, 123] on input "Pop" at bounding box center [579, 127] width 0 height 11
click at [597, 151] on div "Non-Mainstream Electronic" at bounding box center [644, 154] width 106 height 11
click at [579, 151] on input "Non-Mainstream Electronic" at bounding box center [579, 154] width 0 height 11
click at [593, 220] on div "Indie" at bounding box center [644, 220] width 106 height 11
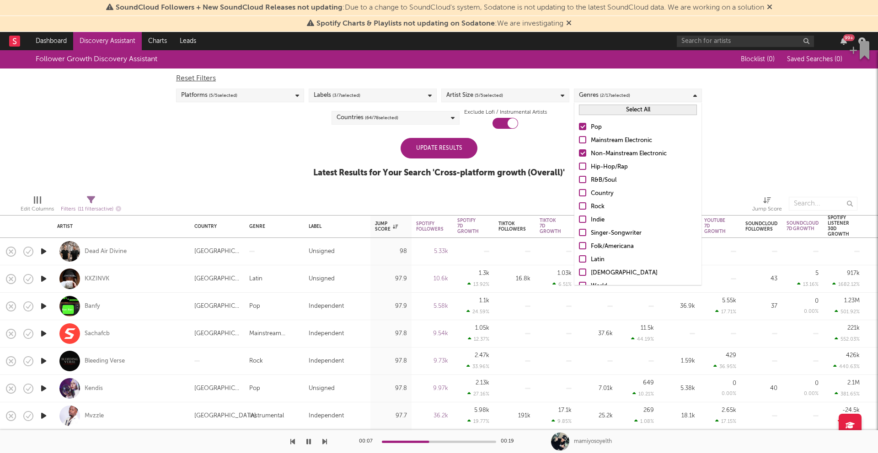
click at [579, 220] on input "Indie" at bounding box center [579, 220] width 0 height 11
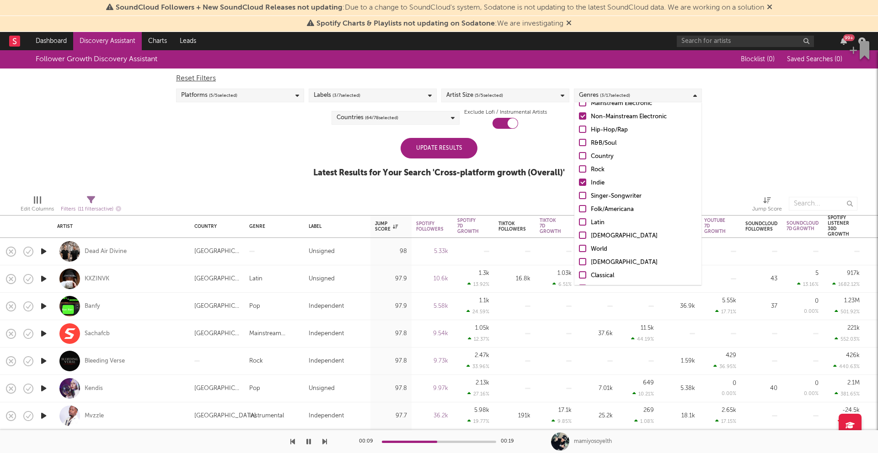
scroll to position [64, 0]
click at [589, 263] on label "Other" at bounding box center [638, 261] width 118 height 11
click at [579, 263] on input "Other" at bounding box center [579, 261] width 0 height 11
click at [589, 271] on label "Uncategorized" at bounding box center [638, 275] width 118 height 11
click at [579, 271] on input "Uncategorized" at bounding box center [579, 275] width 0 height 11
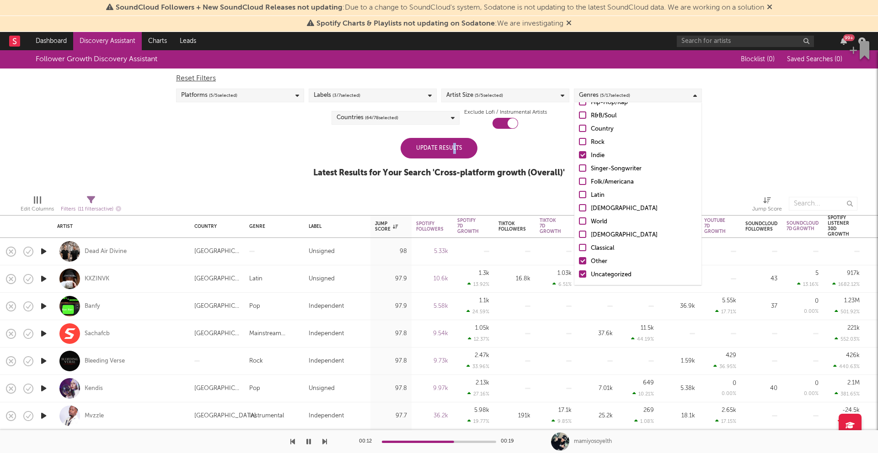
click at [453, 149] on div "Update Results" at bounding box center [438, 148] width 77 height 21
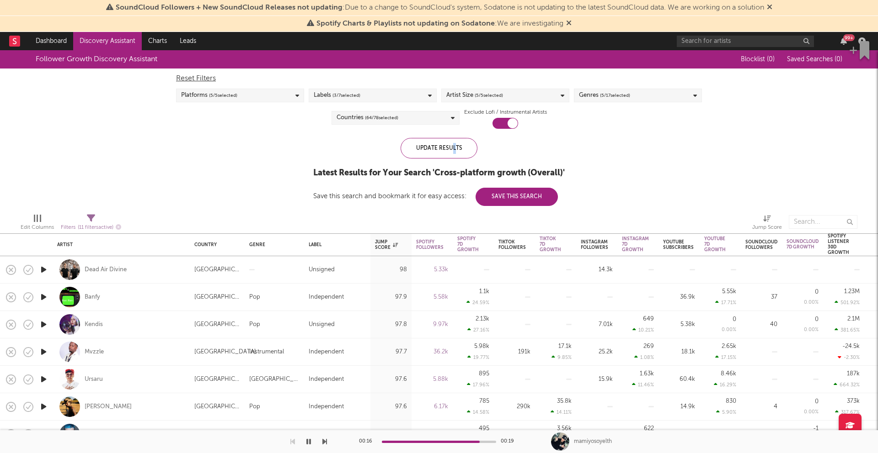
click at [375, 121] on span "( 64 / 78 selected)" at bounding box center [381, 117] width 33 height 11
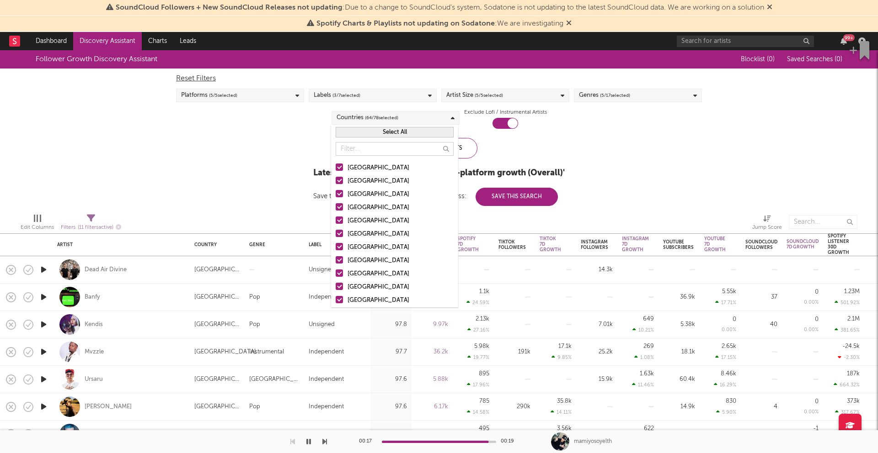
click at [375, 133] on button "Select All" at bounding box center [395, 132] width 118 height 11
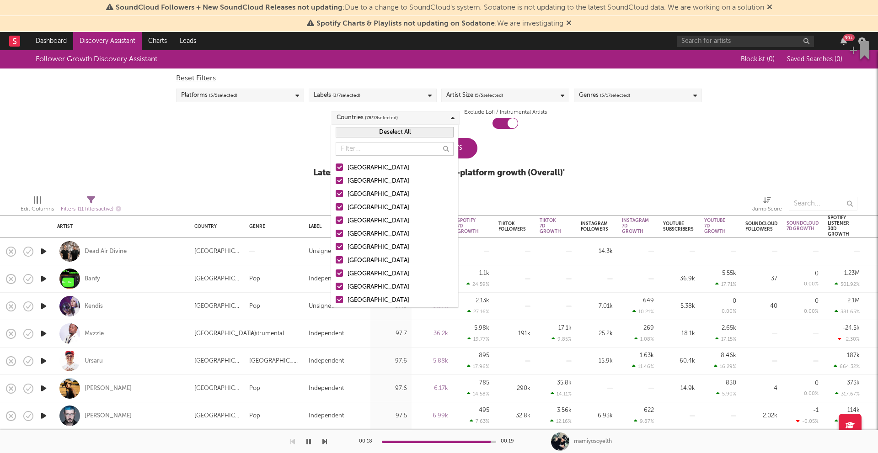
click at [375, 133] on button "Deselect All" at bounding box center [395, 132] width 118 height 11
click at [361, 166] on div "[GEOGRAPHIC_DATA]" at bounding box center [400, 168] width 106 height 11
click at [336, 166] on input "[GEOGRAPHIC_DATA]" at bounding box center [336, 168] width 0 height 11
click at [249, 157] on div "Follower Growth Discovery Assistant Blocklist ( 0 ) Saved Searches ( 0 ) Reset …" at bounding box center [439, 119] width 878 height 138
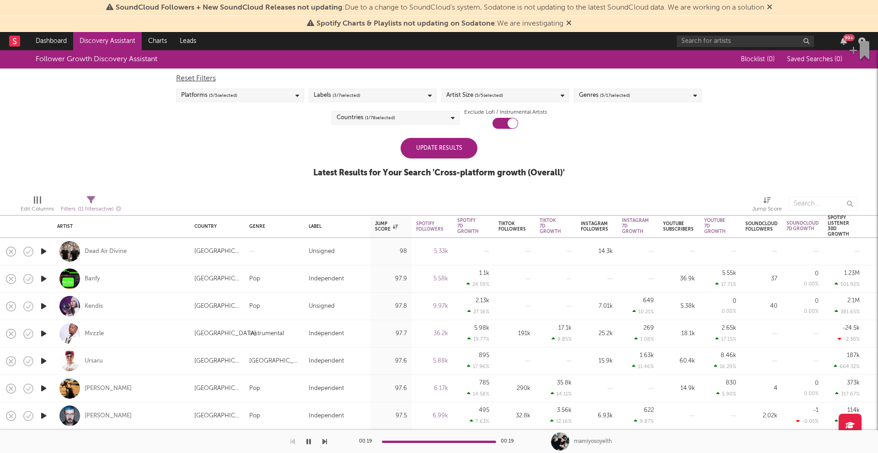
click at [457, 150] on div "Update Results" at bounding box center [438, 148] width 77 height 21
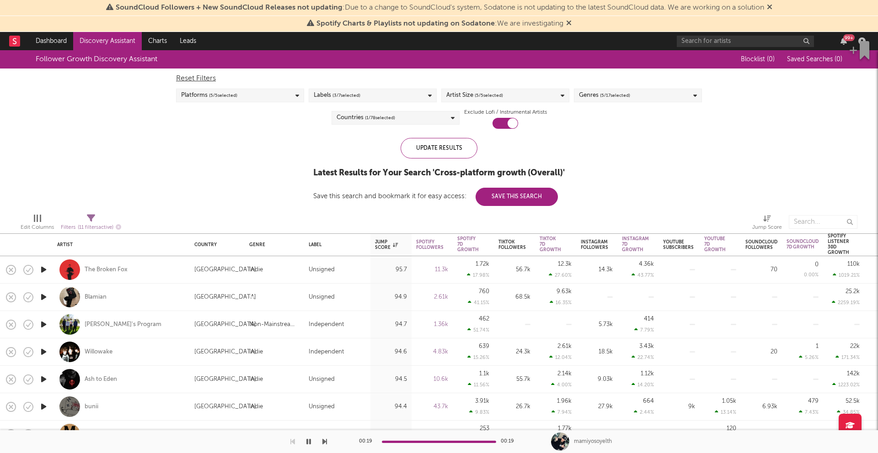
click at [42, 265] on icon "button" at bounding box center [44, 269] width 10 height 11
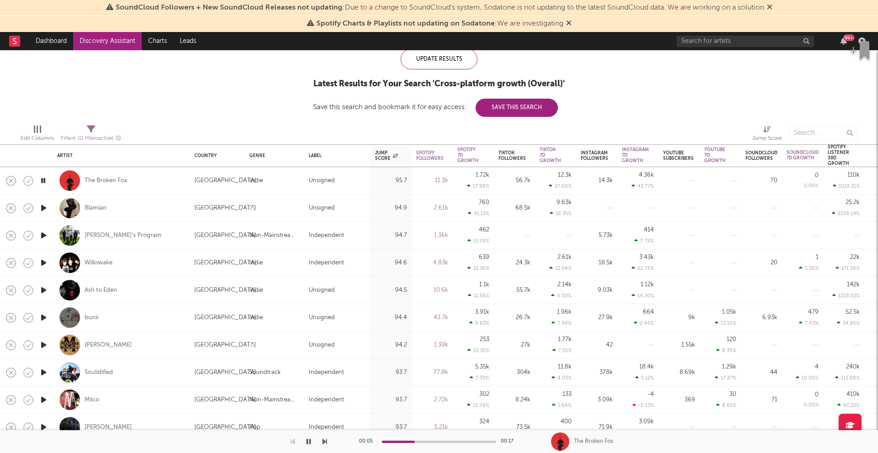
click at [42, 207] on icon "button" at bounding box center [44, 208] width 10 height 11
click at [44, 232] on icon "button" at bounding box center [44, 235] width 10 height 11
click at [169, 247] on div "[PERSON_NAME]'s Program" at bounding box center [121, 235] width 128 height 27
select select "1w"
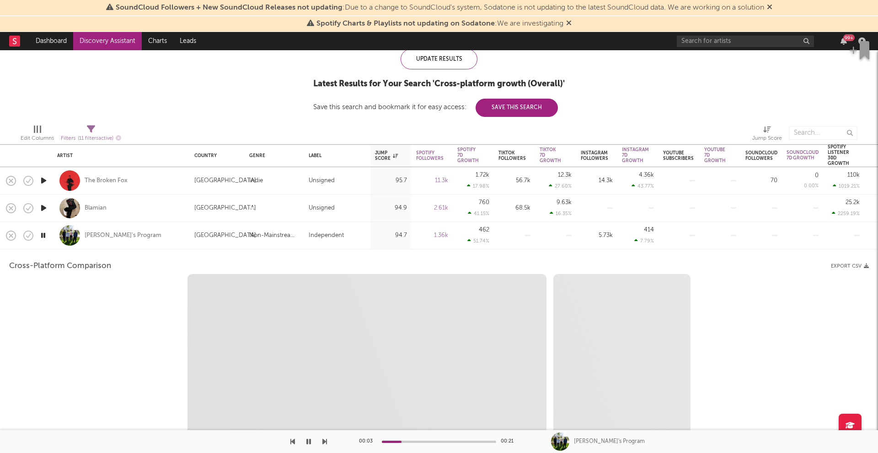
select select "1w"
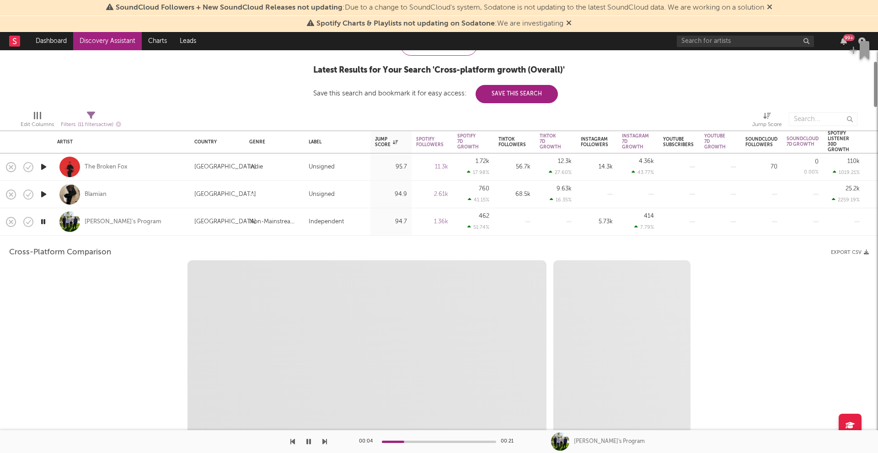
select select "1m"
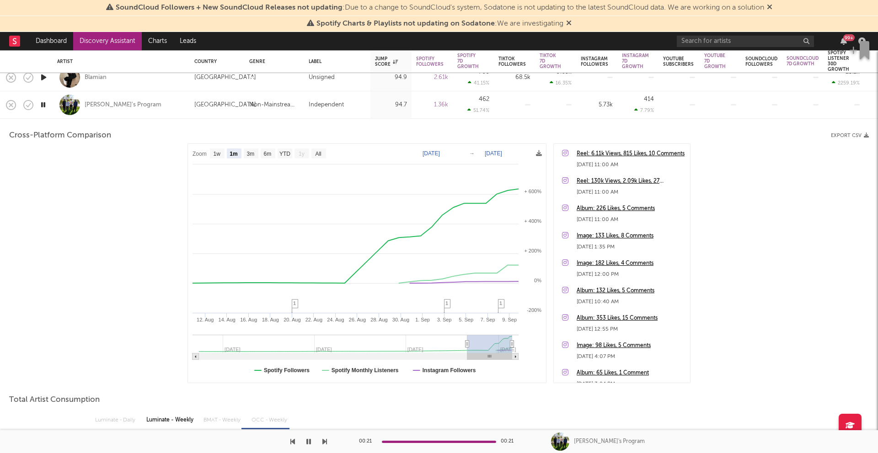
click at [177, 97] on div "[PERSON_NAME]'s Program" at bounding box center [121, 104] width 128 height 27
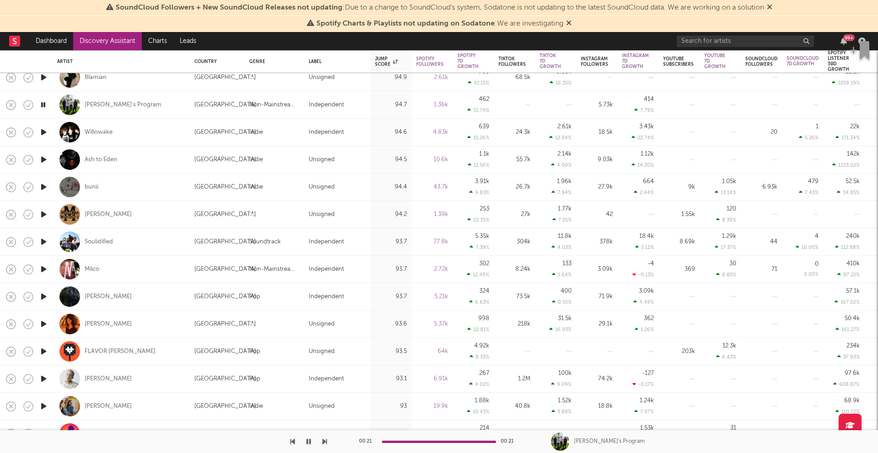
click at [42, 129] on icon "button" at bounding box center [44, 132] width 10 height 11
click at [42, 160] on icon "button" at bounding box center [44, 159] width 10 height 11
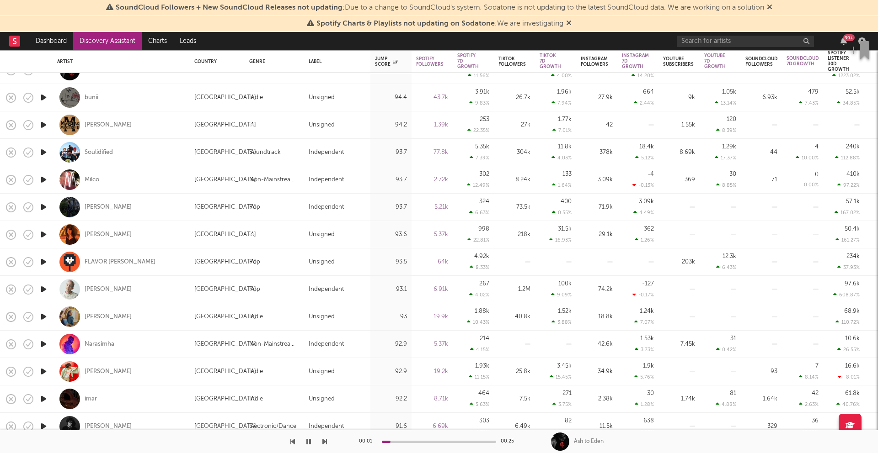
click at [48, 234] on icon "button" at bounding box center [44, 234] width 10 height 11
click at [48, 288] on icon "button" at bounding box center [44, 289] width 10 height 11
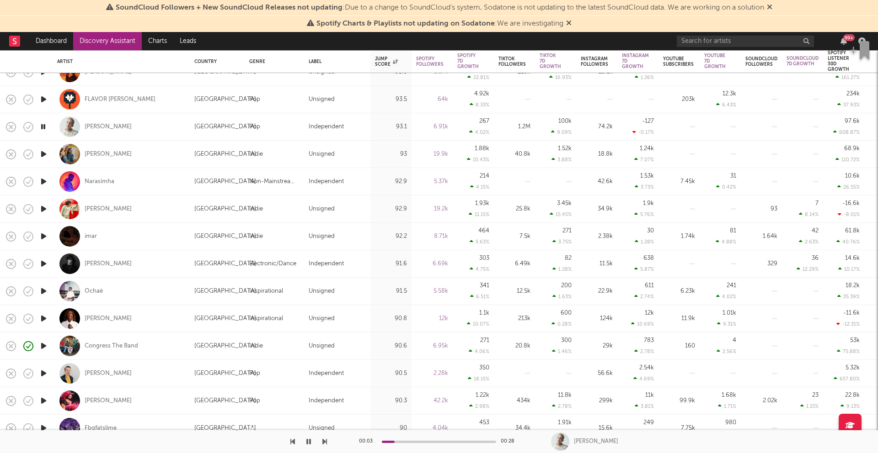
click at [43, 234] on icon "button" at bounding box center [44, 236] width 10 height 11
click at [44, 291] on icon "button" at bounding box center [44, 291] width 10 height 11
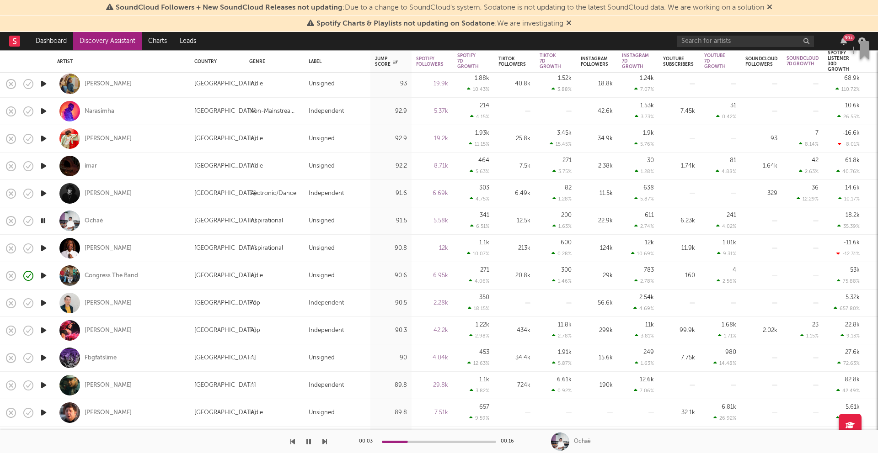
click at [120, 224] on div "Ochaè" at bounding box center [121, 221] width 128 height 27
select select "1w"
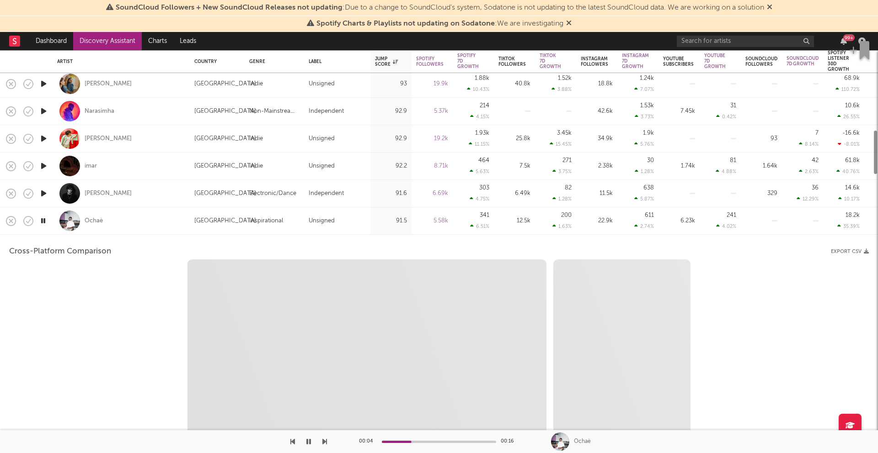
click at [120, 224] on div "Ochaè" at bounding box center [121, 221] width 128 height 27
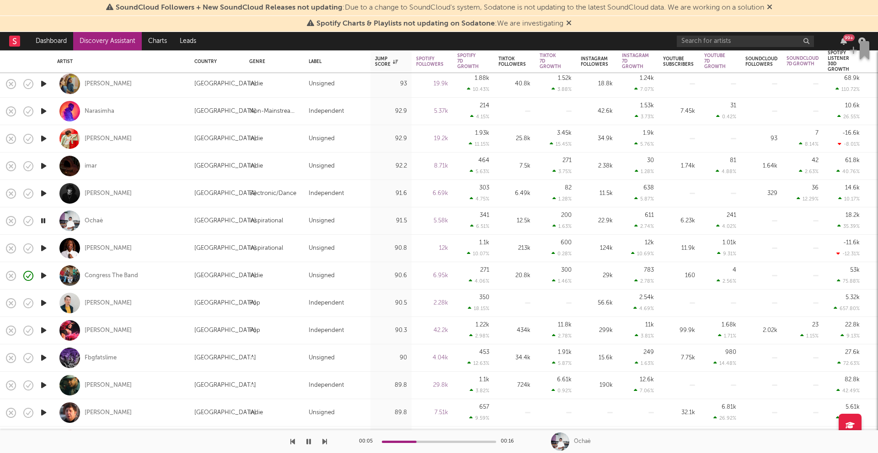
click at [47, 245] on icon "button" at bounding box center [44, 248] width 10 height 11
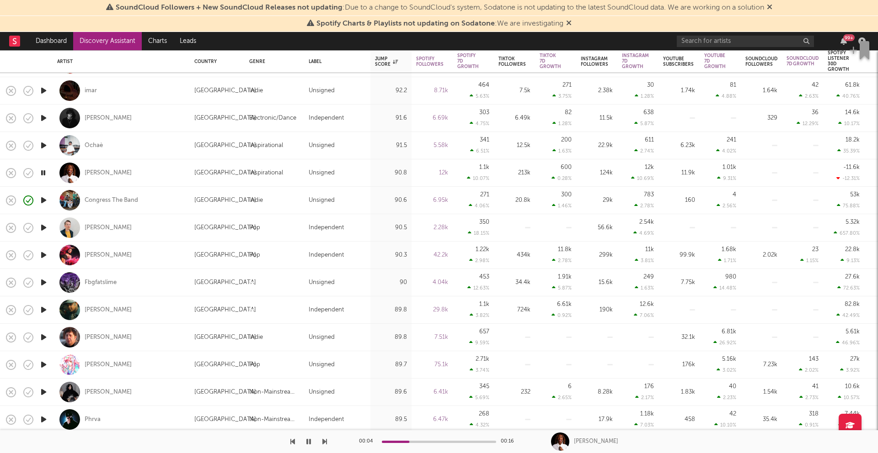
click at [45, 231] on icon "button" at bounding box center [44, 227] width 10 height 11
click at [48, 260] on icon "button" at bounding box center [44, 255] width 10 height 11
click at [131, 260] on div "[PERSON_NAME]" at bounding box center [121, 255] width 128 height 27
select select "1w"
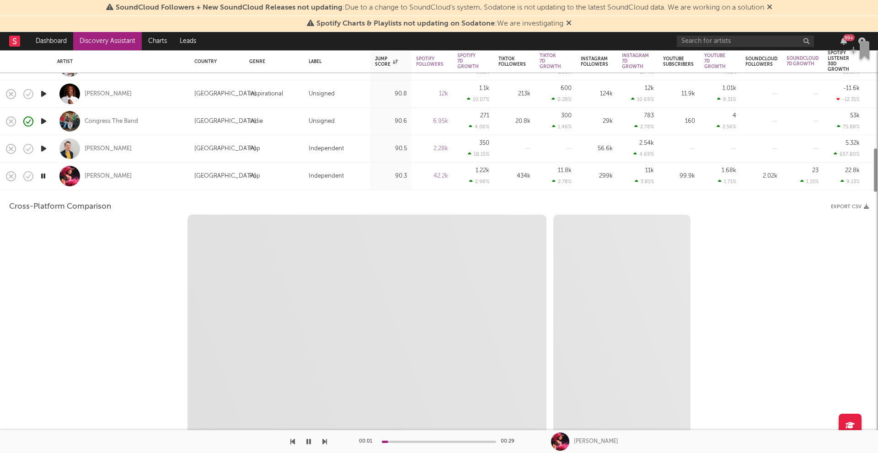
select select "6m"
click at [161, 176] on div "[PERSON_NAME]" at bounding box center [121, 175] width 128 height 27
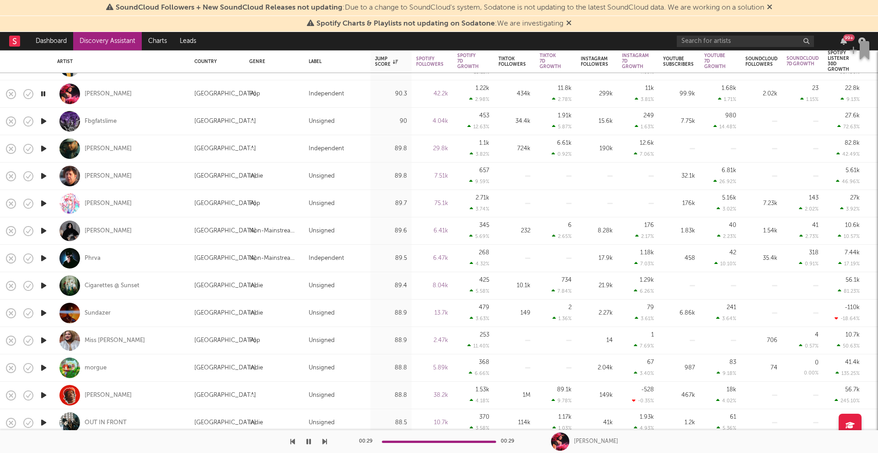
click at [45, 229] on icon "button" at bounding box center [44, 230] width 10 height 11
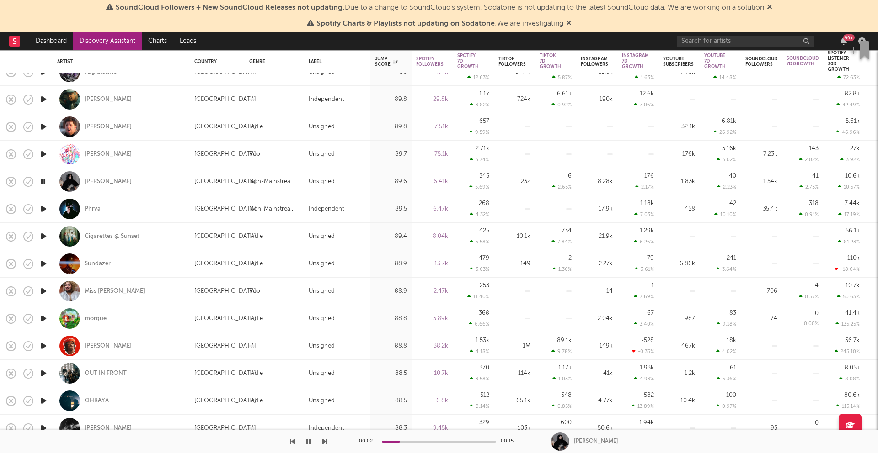
click at [45, 208] on icon "button" at bounding box center [44, 208] width 10 height 11
click at [45, 237] on icon "button" at bounding box center [44, 236] width 10 height 11
click at [46, 258] on icon "button" at bounding box center [44, 263] width 10 height 11
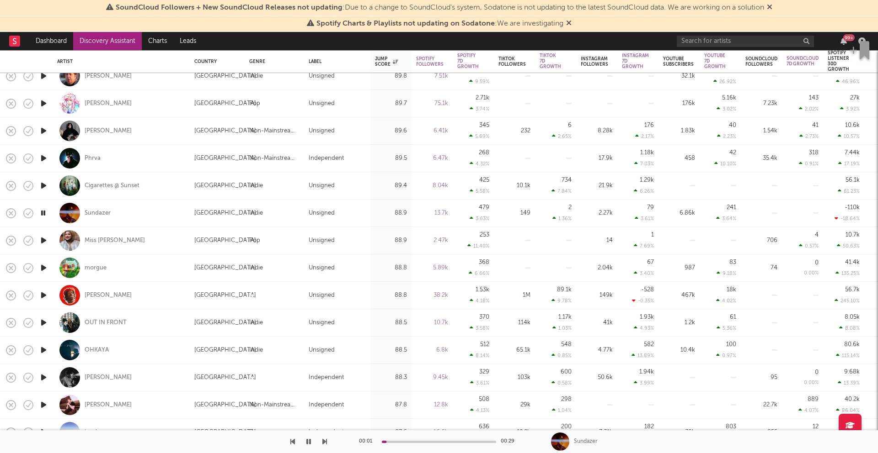
click at [42, 297] on icon "button" at bounding box center [44, 295] width 10 height 11
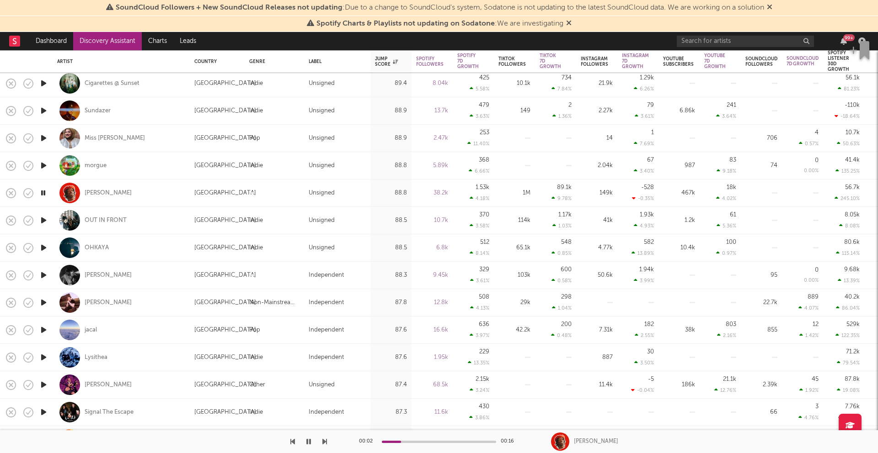
click at [43, 249] on icon "button" at bounding box center [44, 247] width 10 height 11
click at [43, 274] on icon "button" at bounding box center [44, 275] width 10 height 11
click at [44, 303] on icon "button" at bounding box center [44, 302] width 10 height 11
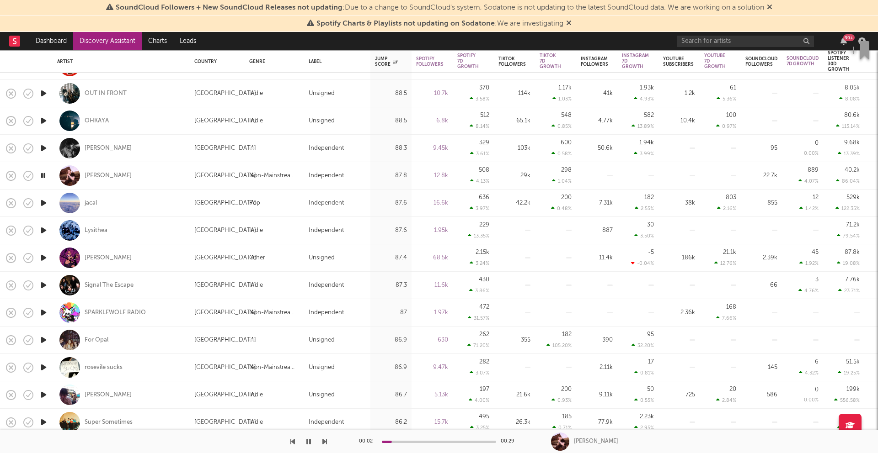
click at [44, 229] on icon "button" at bounding box center [44, 230] width 10 height 11
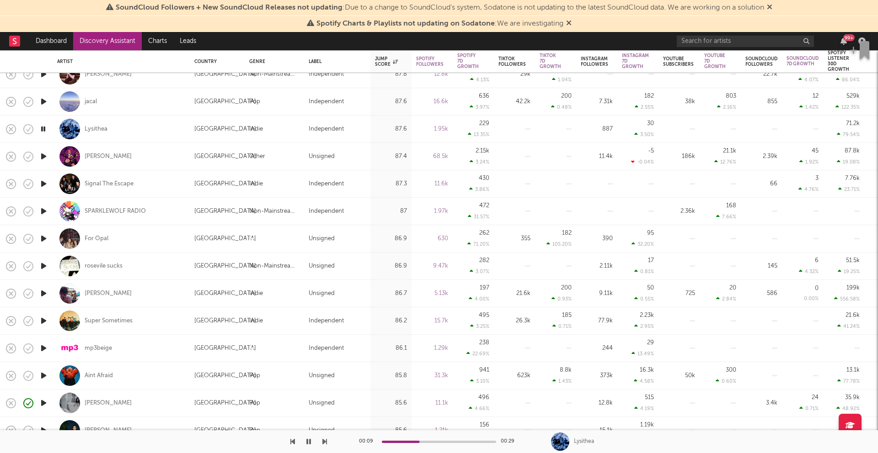
click at [48, 268] on icon "button" at bounding box center [44, 266] width 10 height 11
click at [43, 293] on icon "button" at bounding box center [44, 293] width 10 height 11
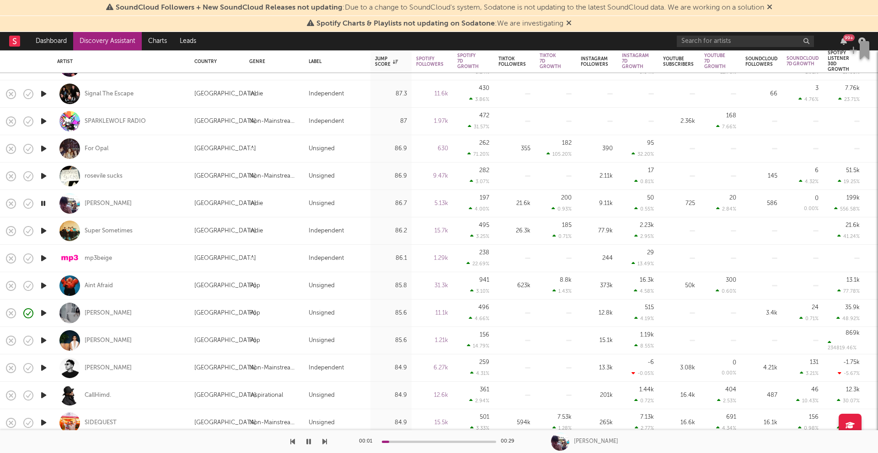
click at [41, 226] on icon "button" at bounding box center [44, 230] width 10 height 11
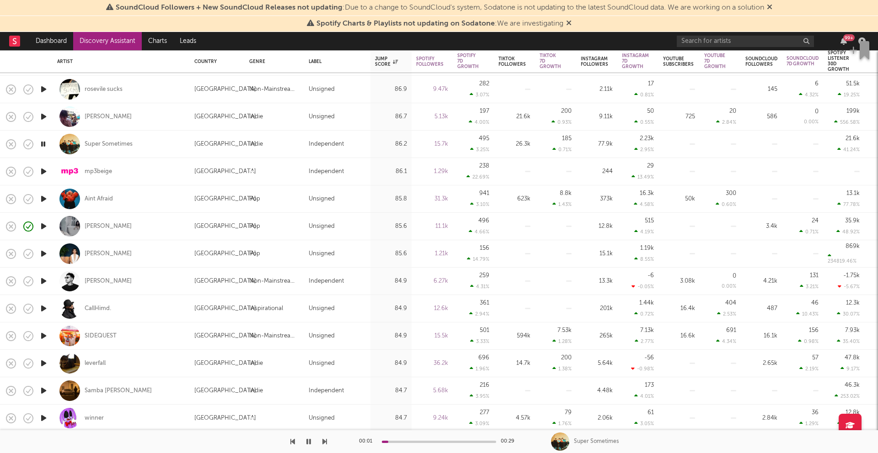
click at [43, 282] on icon "button" at bounding box center [44, 281] width 10 height 11
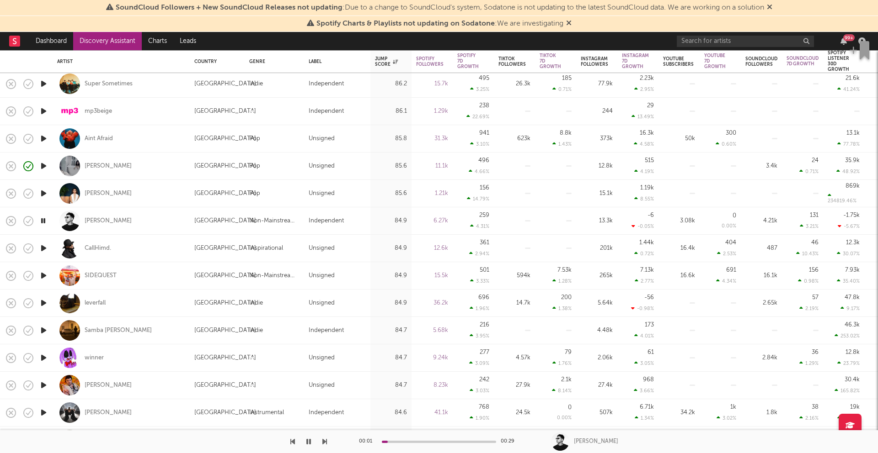
click at [45, 194] on icon "button" at bounding box center [44, 193] width 10 height 11
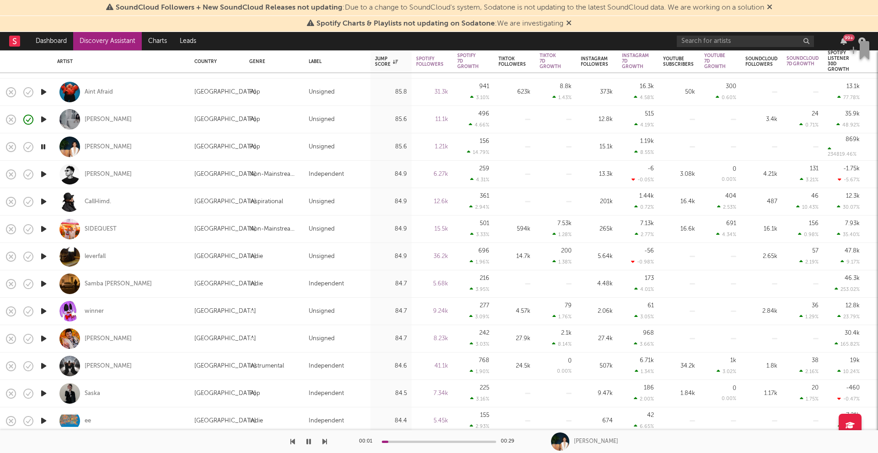
click at [42, 228] on icon "button" at bounding box center [44, 229] width 10 height 11
click at [43, 253] on icon "button" at bounding box center [44, 256] width 10 height 11
click at [162, 261] on div "leverfall" at bounding box center [121, 256] width 128 height 27
select select "1w"
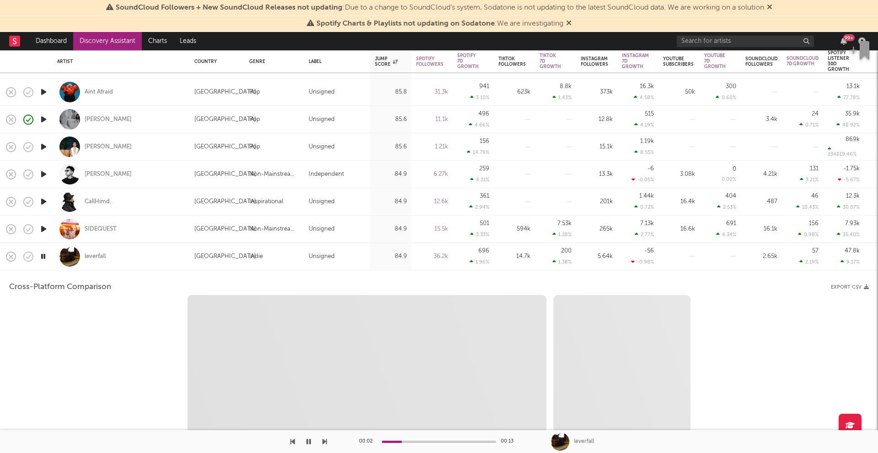
select select "6m"
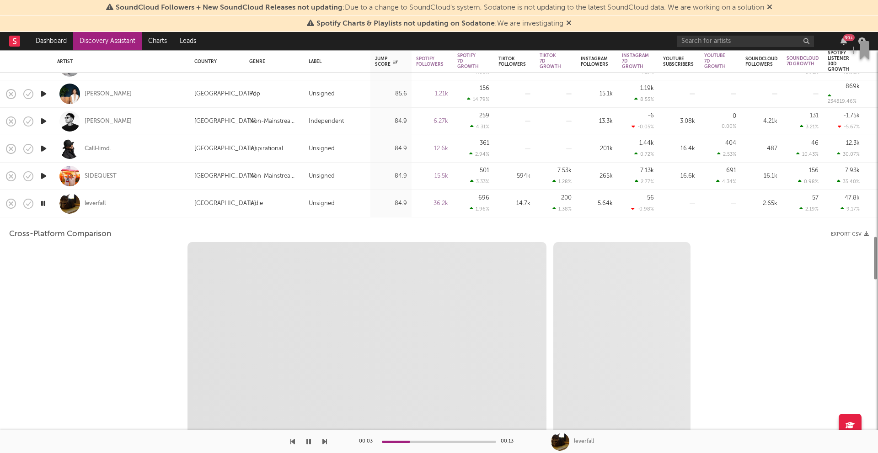
select select "1m"
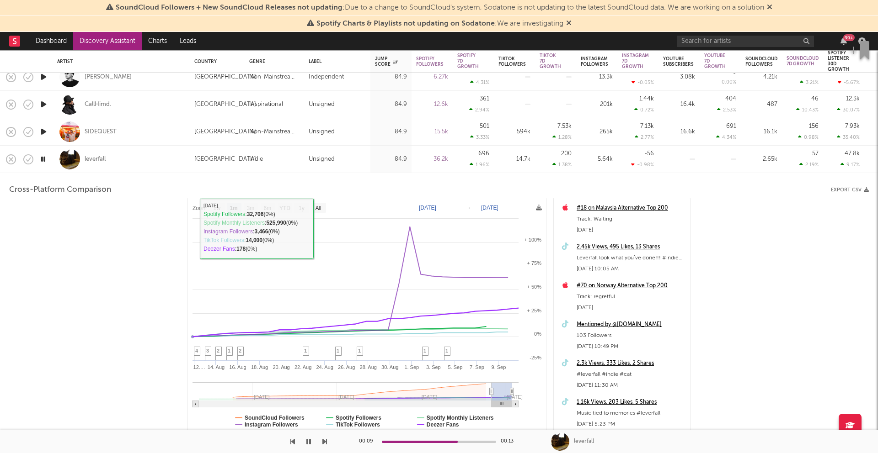
click at [144, 156] on div "leverfall" at bounding box center [121, 159] width 128 height 27
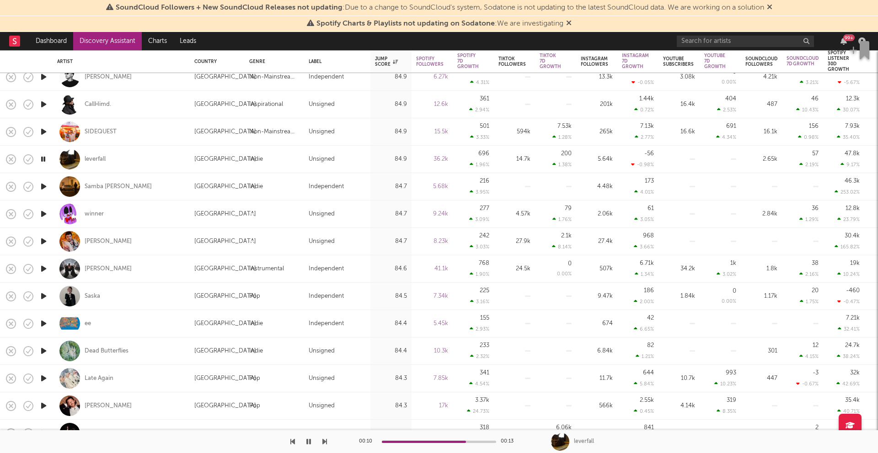
click at [46, 186] on icon "button" at bounding box center [44, 186] width 10 height 11
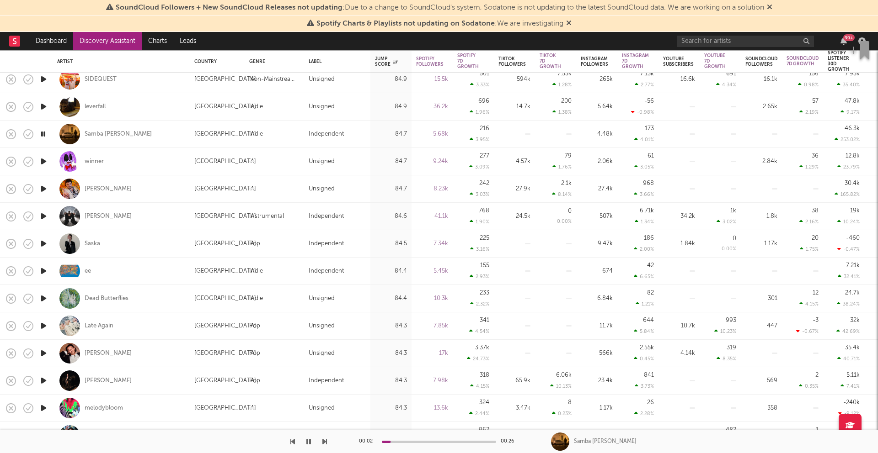
click at [42, 274] on icon "button" at bounding box center [44, 271] width 10 height 11
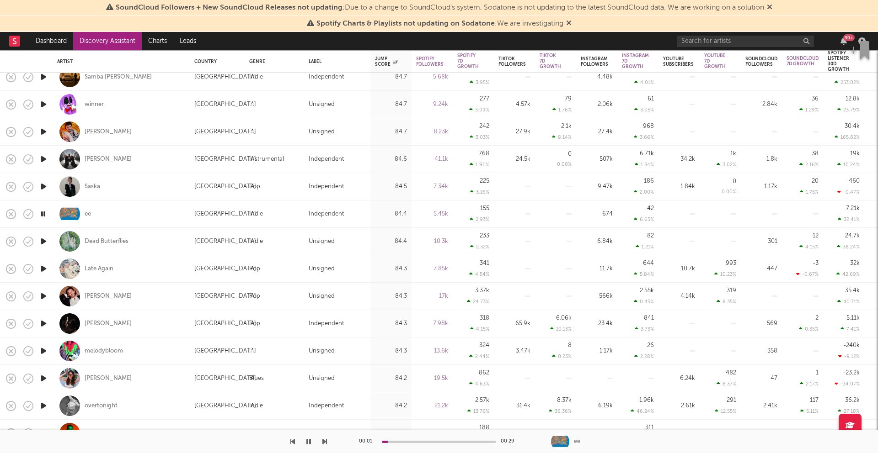
click at [50, 157] on div at bounding box center [43, 159] width 18 height 27
select select "1w"
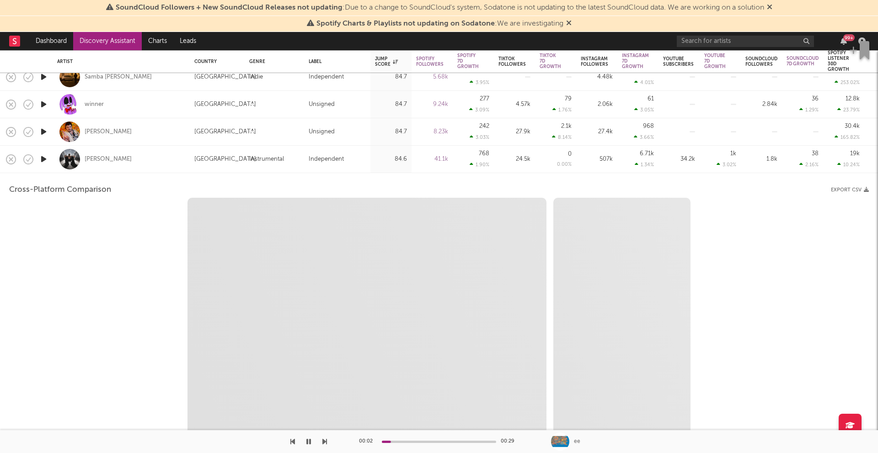
select select "6m"
click at [88, 171] on div "[PERSON_NAME]" at bounding box center [121, 159] width 128 height 27
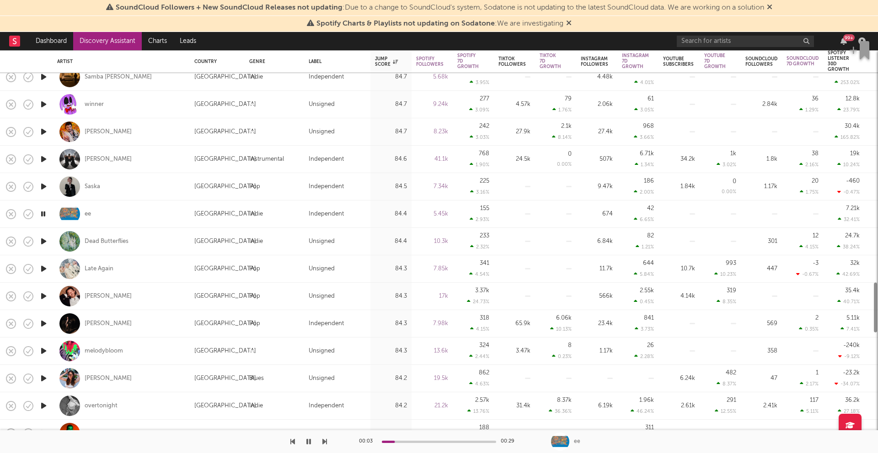
click at [43, 161] on icon "button" at bounding box center [44, 159] width 10 height 11
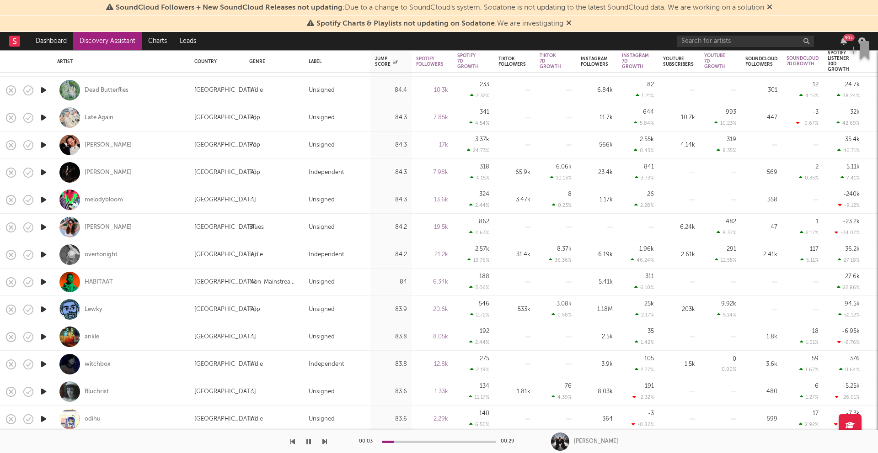
click at [42, 281] on icon "button" at bounding box center [44, 282] width 10 height 11
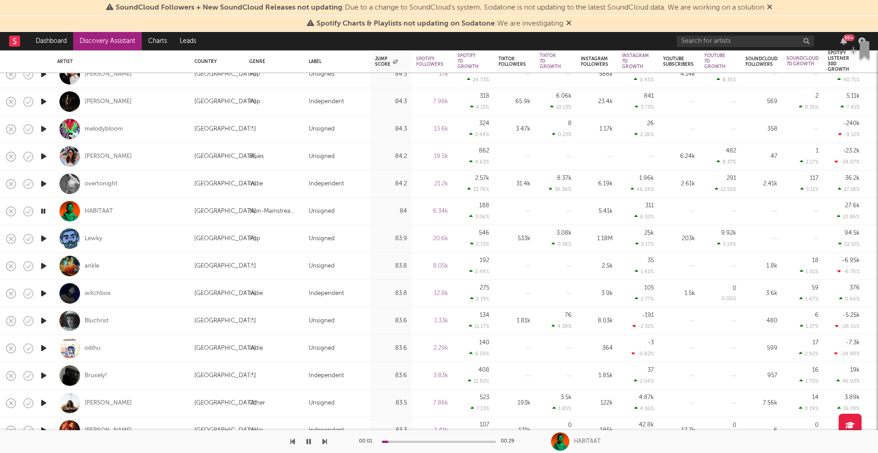
click at [42, 237] on icon "button" at bounding box center [44, 238] width 10 height 11
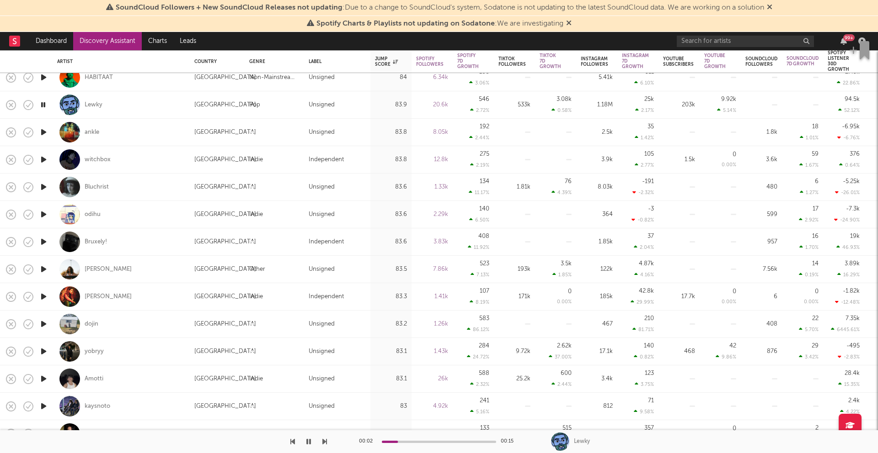
click at [41, 242] on icon "button" at bounding box center [44, 241] width 10 height 11
click at [40, 268] on icon "button" at bounding box center [44, 269] width 10 height 11
click at [702, 41] on input "text" at bounding box center [745, 41] width 137 height 11
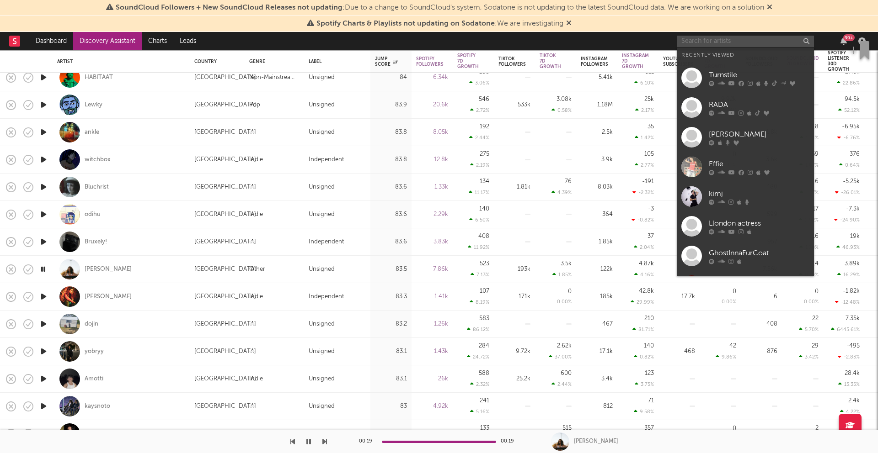
type input "c"
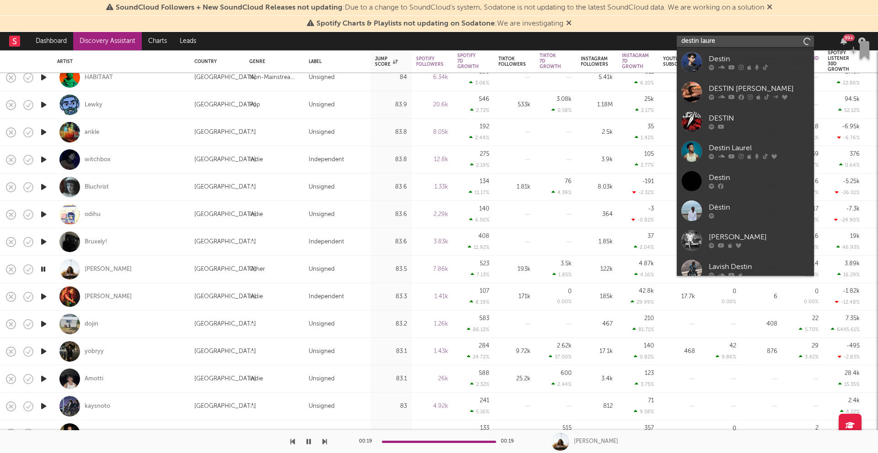
type input "destin laurel"
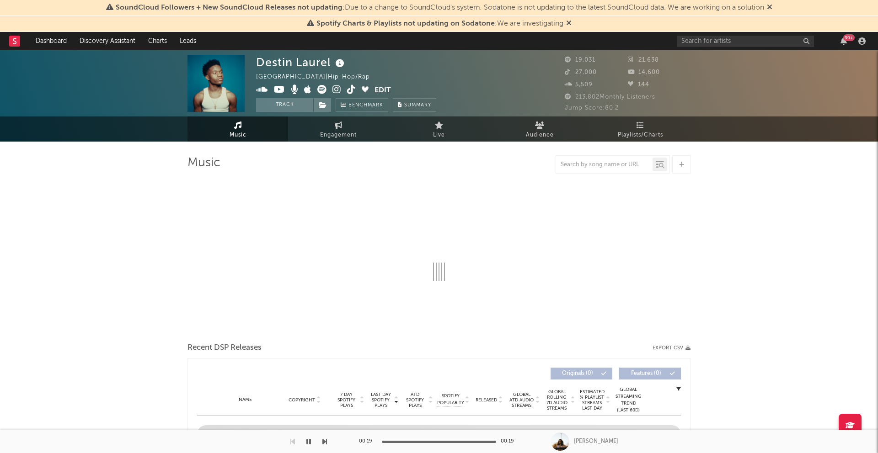
select select "6m"
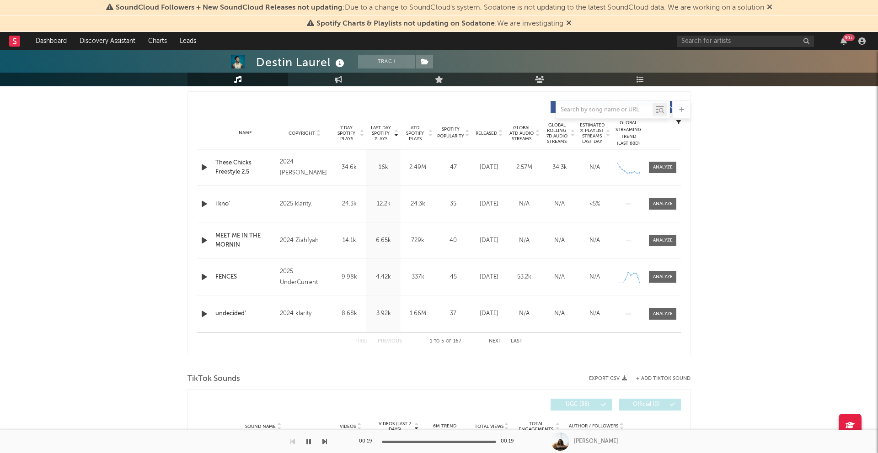
scroll to position [335, 0]
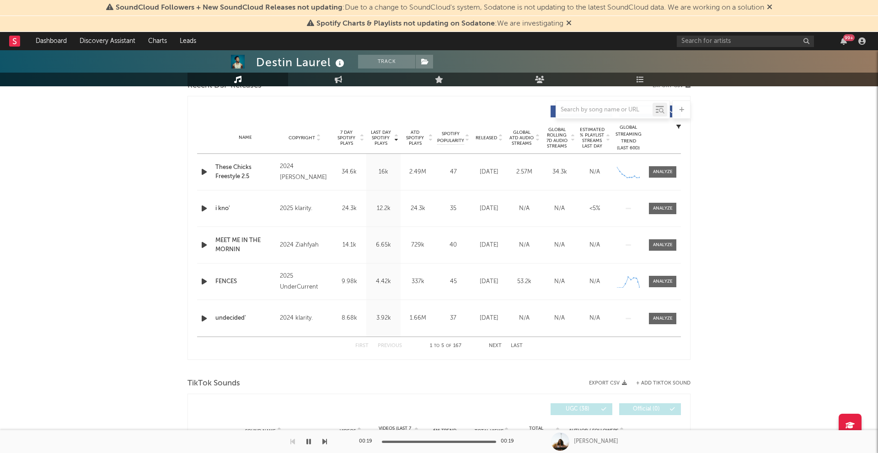
click at [202, 168] on icon "button" at bounding box center [204, 171] width 10 height 11
click at [206, 170] on icon "button" at bounding box center [203, 171] width 9 height 11
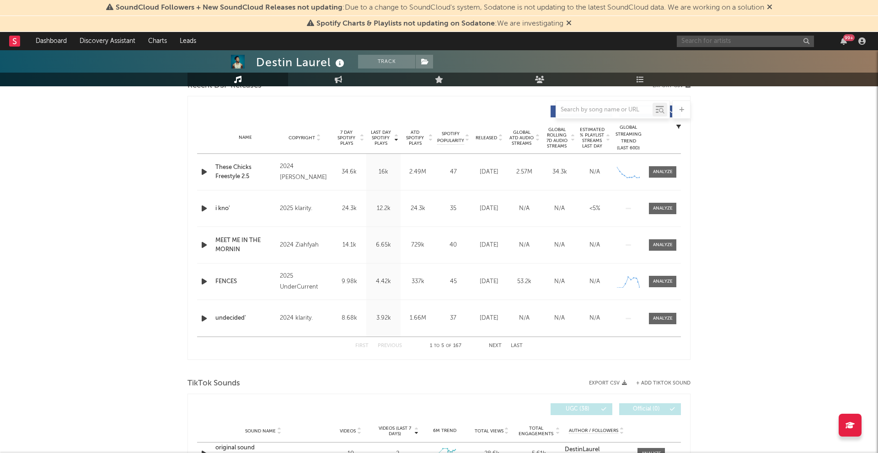
click at [701, 37] on input "text" at bounding box center [745, 41] width 137 height 11
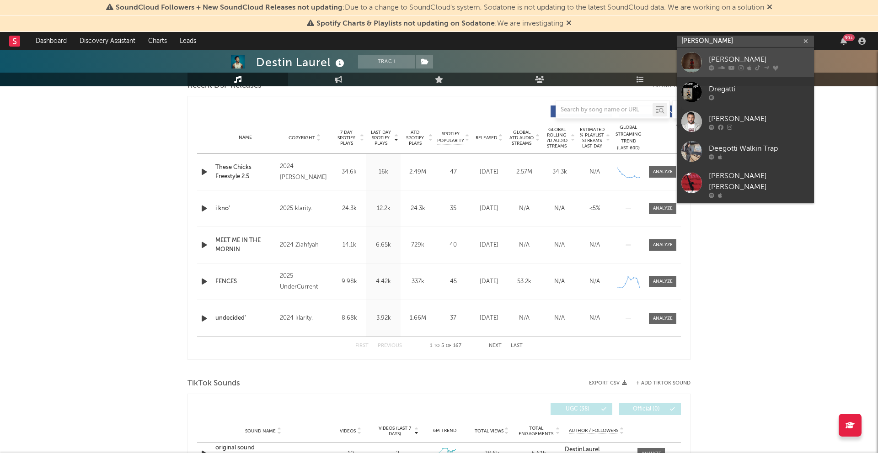
type input "[PERSON_NAME]"
click at [741, 64] on div "[PERSON_NAME]" at bounding box center [759, 59] width 101 height 11
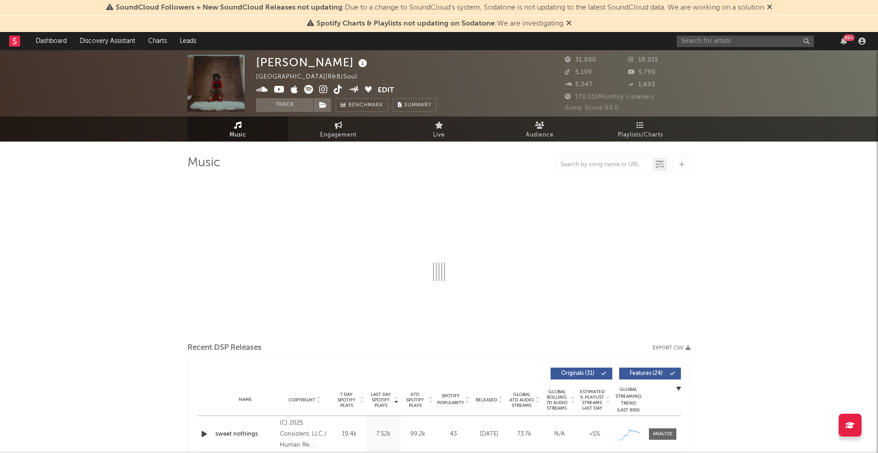
select select "6m"
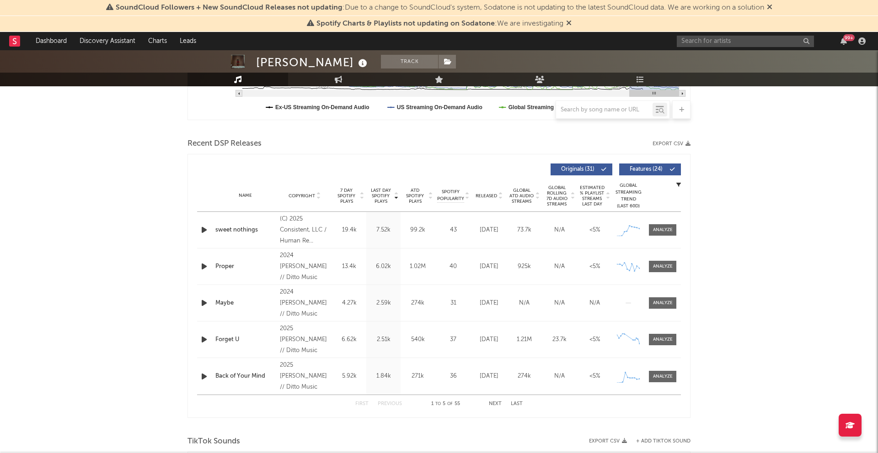
scroll to position [288, 0]
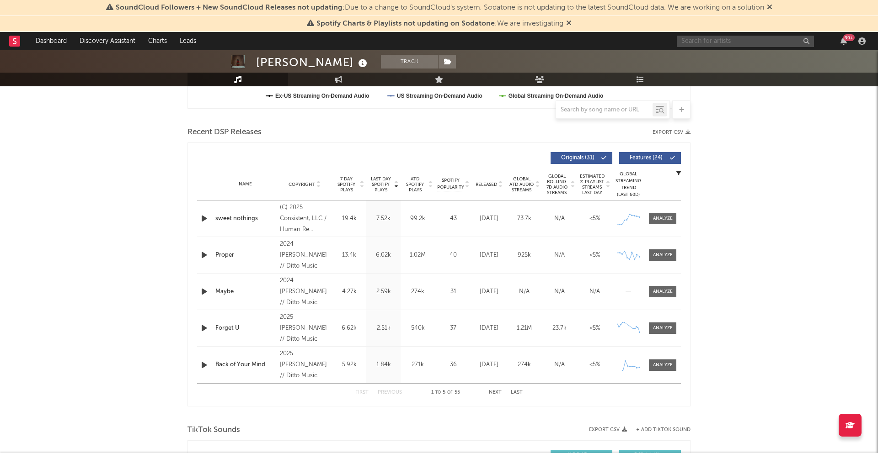
click at [752, 40] on input "text" at bounding box center [745, 41] width 137 height 11
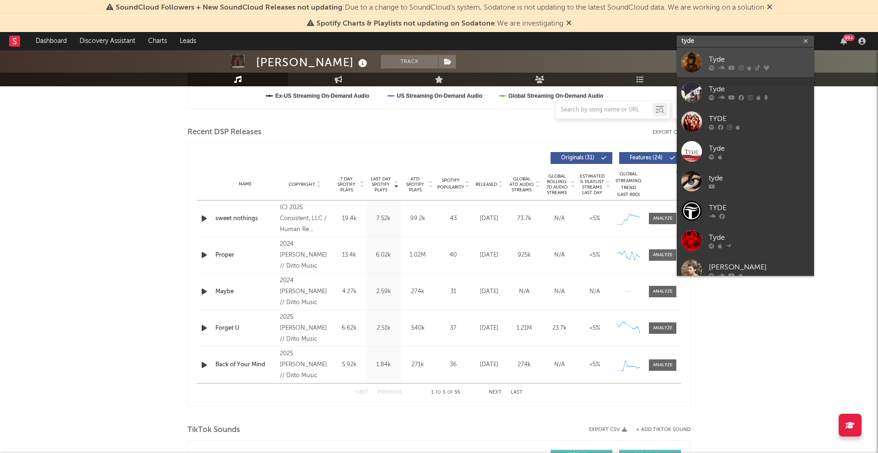
type input "tyde"
click at [737, 73] on link "Tyde" at bounding box center [745, 63] width 137 height 30
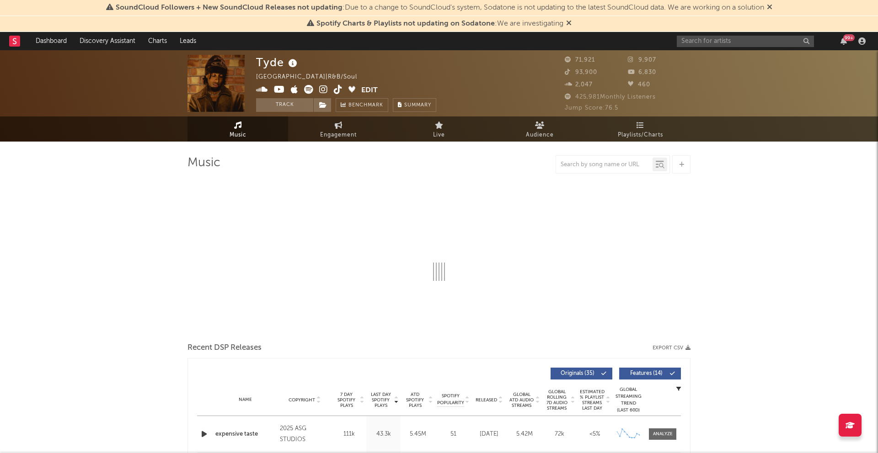
select select "6m"
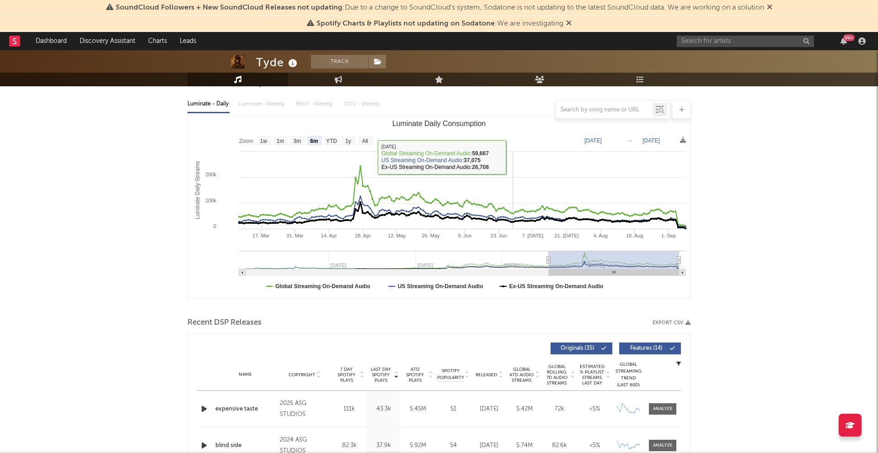
scroll to position [99, 0]
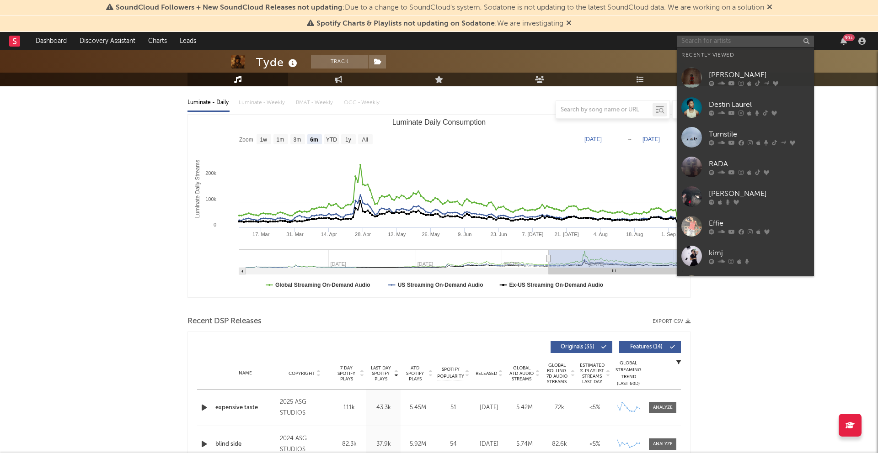
click at [695, 42] on input "text" at bounding box center [745, 41] width 137 height 11
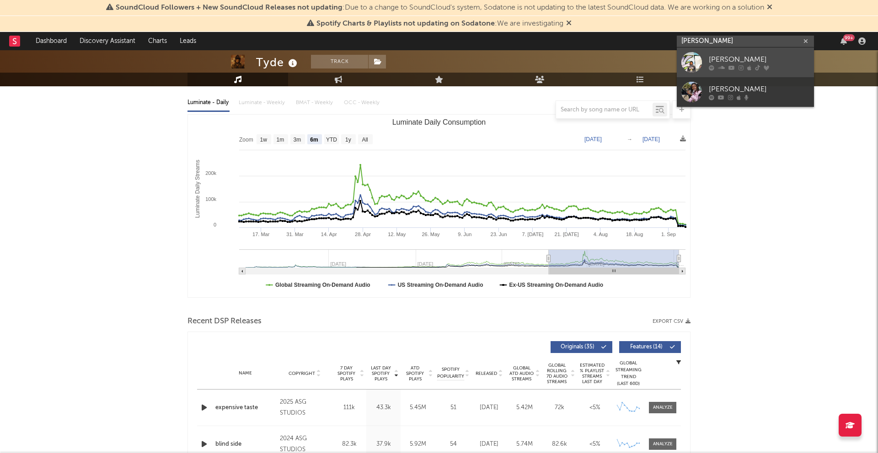
type input "[PERSON_NAME]"
click at [740, 66] on icon at bounding box center [740, 67] width 5 height 5
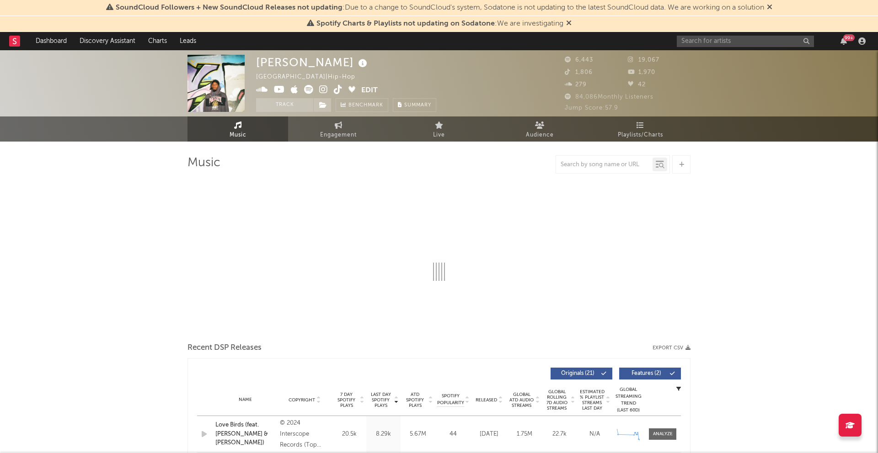
select select "6m"
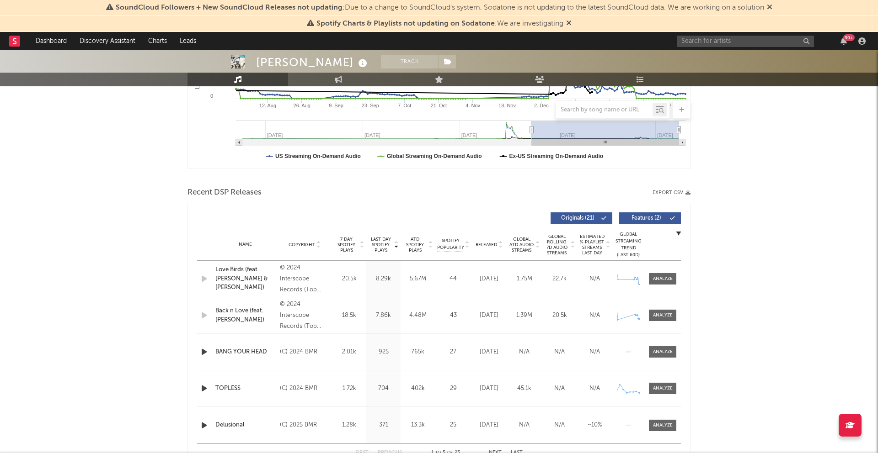
scroll to position [229, 0]
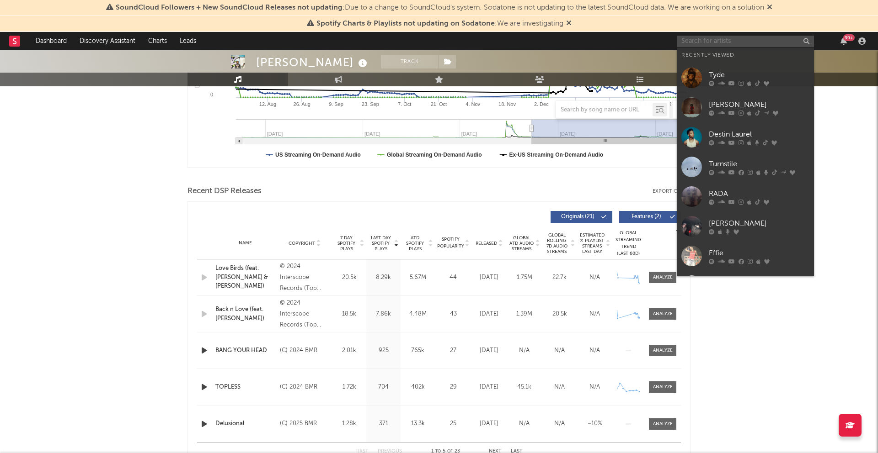
click at [694, 44] on input "text" at bounding box center [745, 41] width 137 height 11
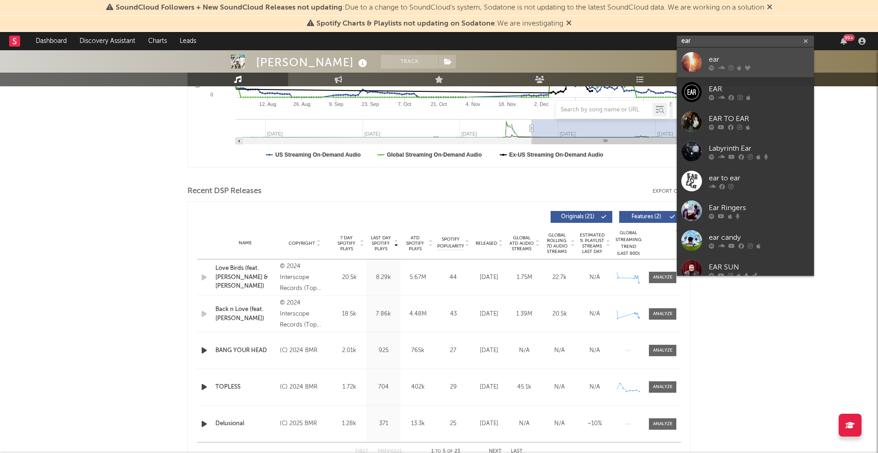
type input "ear"
click at [722, 62] on div "ear" at bounding box center [759, 59] width 101 height 11
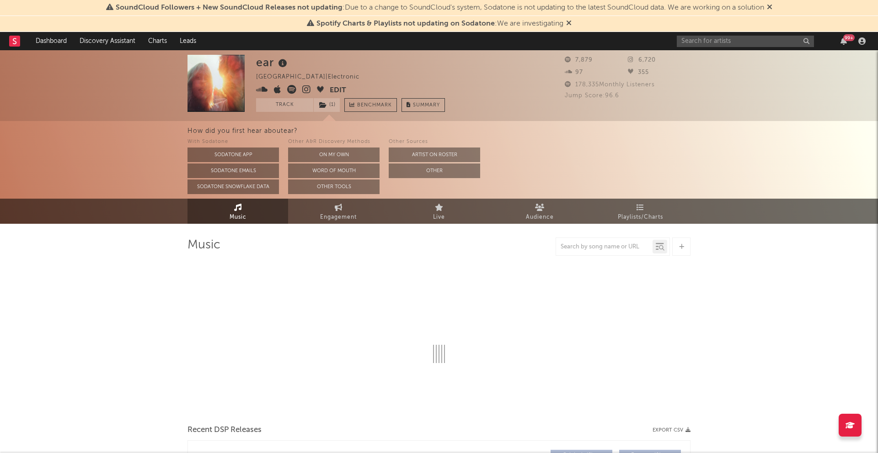
select select "1w"
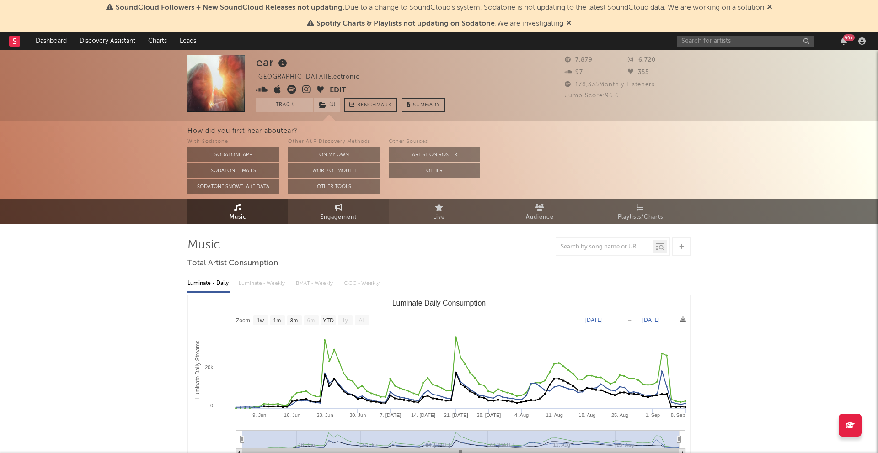
click at [355, 208] on link "Engagement" at bounding box center [338, 211] width 101 height 25
select select "1w"
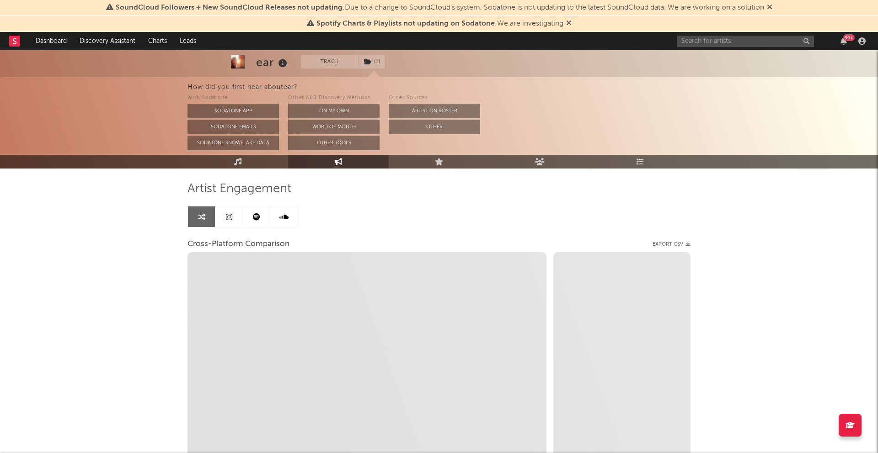
scroll to position [90, 0]
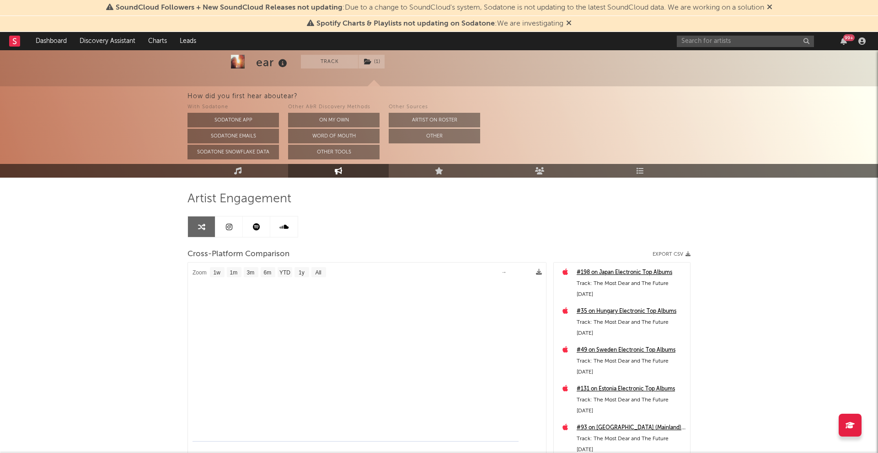
select select "1m"
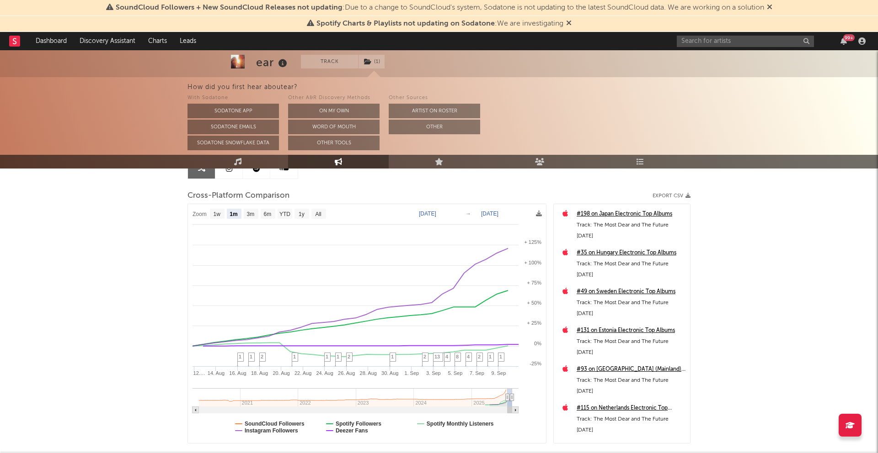
scroll to position [107, 0]
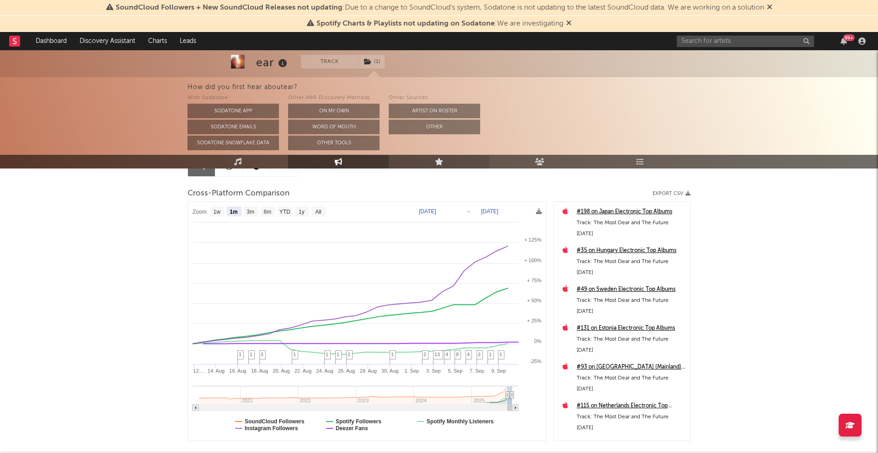
click at [433, 165] on link "Live" at bounding box center [439, 162] width 101 height 14
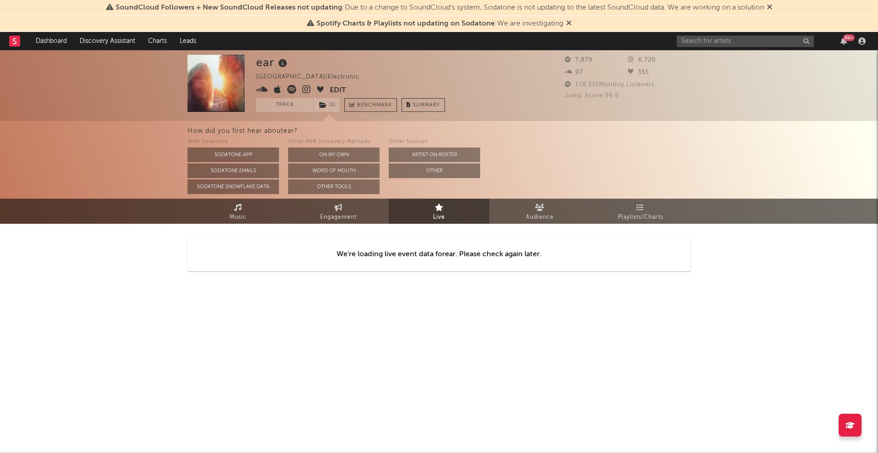
click at [527, 227] on div "We're loading live event data for ear . Please check again later." at bounding box center [438, 254] width 503 height 61
click at [527, 219] on span "Audience" at bounding box center [540, 217] width 28 height 11
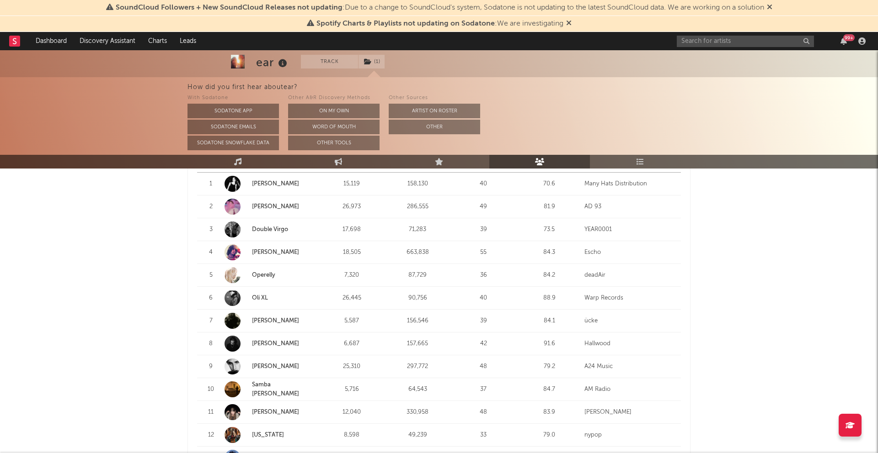
scroll to position [394, 0]
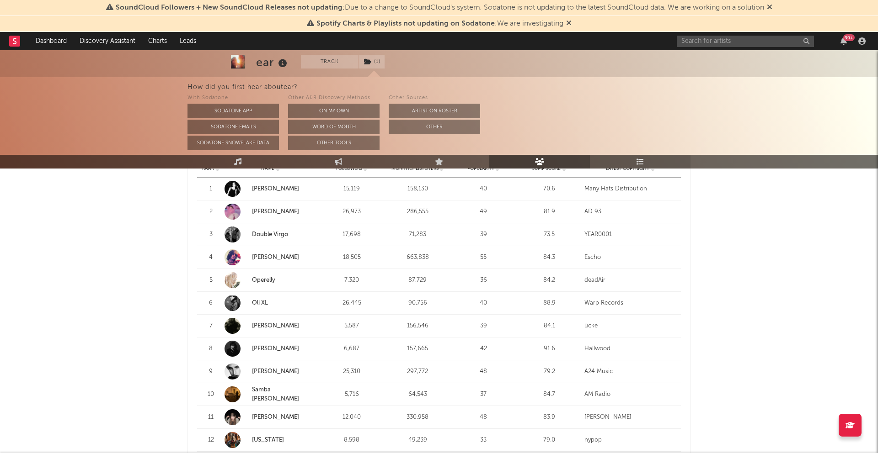
click at [618, 157] on link "Playlists/Charts" at bounding box center [640, 162] width 101 height 14
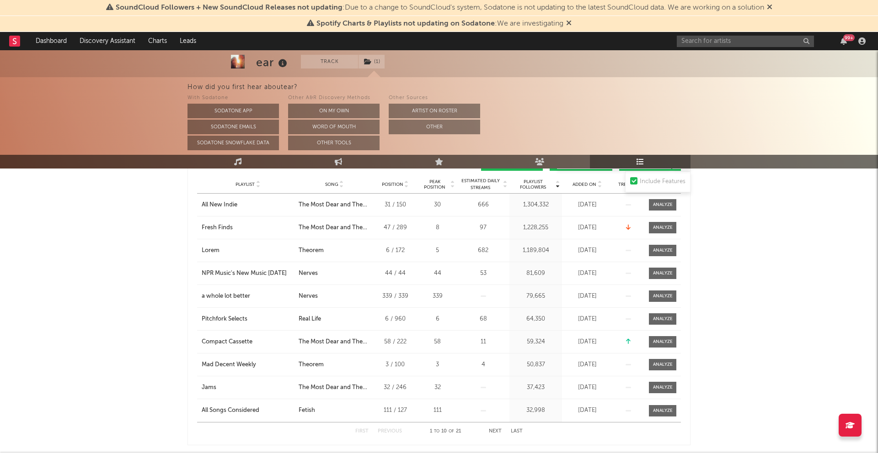
scroll to position [174, 0]
click at [261, 274] on div "NPR Music's New Music [DATE]" at bounding box center [244, 274] width 85 height 9
